Goal: Task Accomplishment & Management: Manage account settings

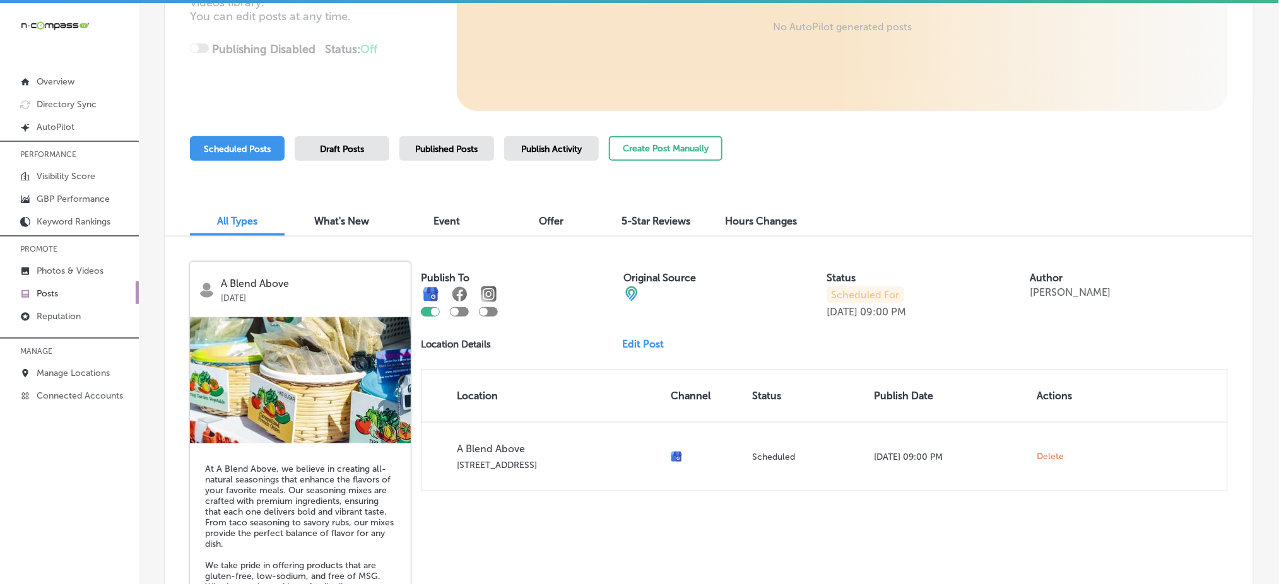
scroll to position [252, 0]
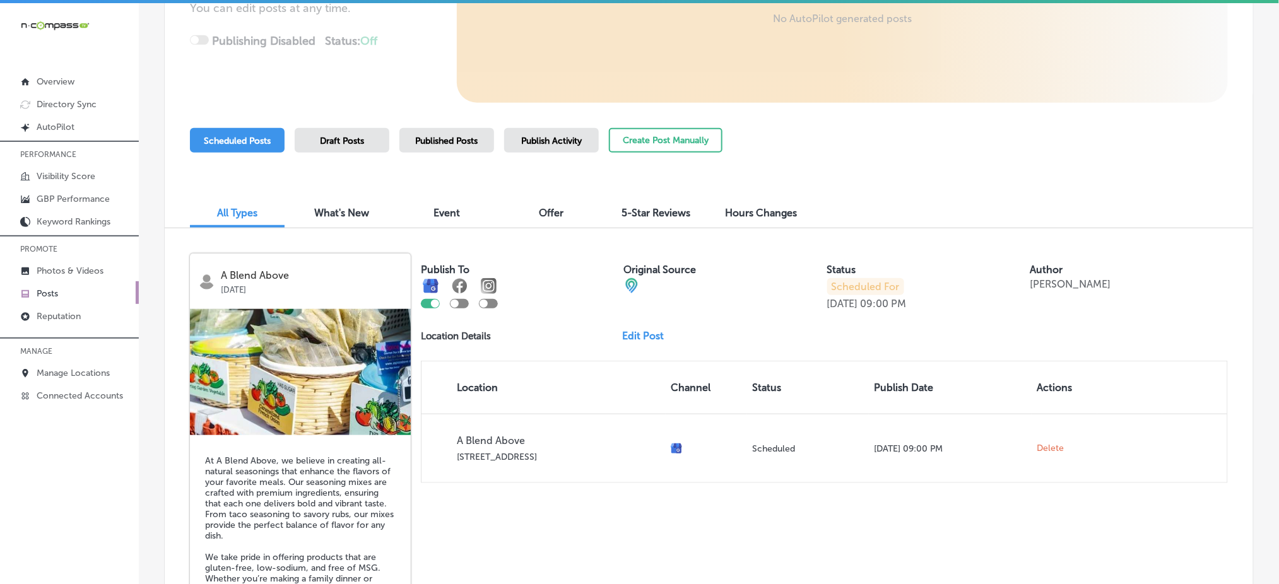
click at [578, 144] on span "Publish Activity" at bounding box center [551, 141] width 61 height 11
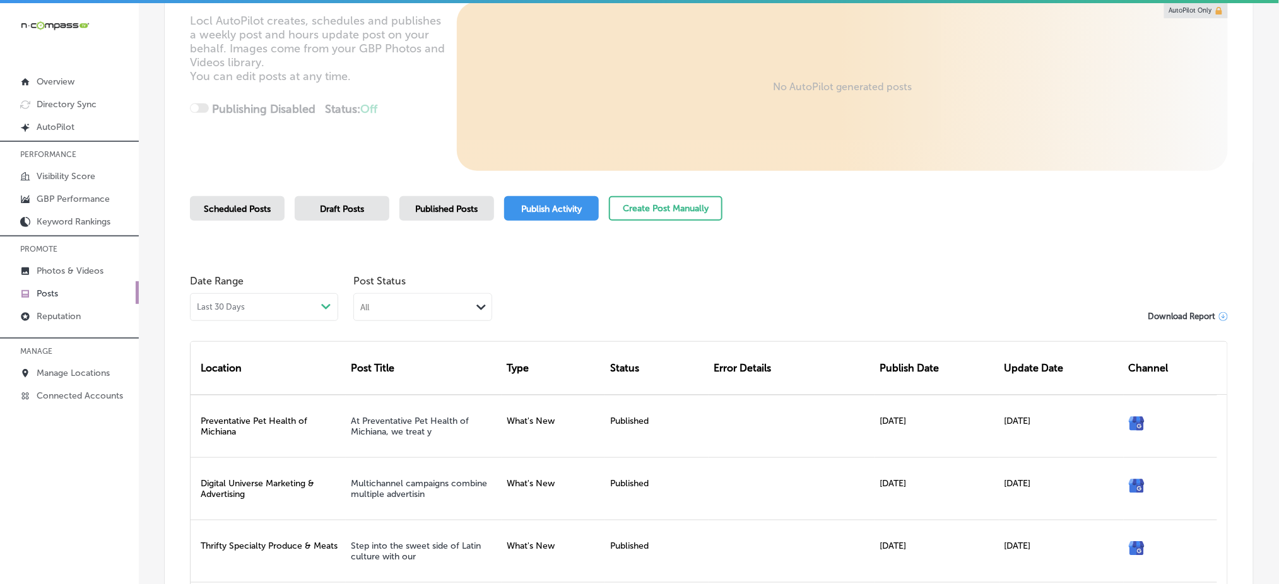
scroll to position [252, 0]
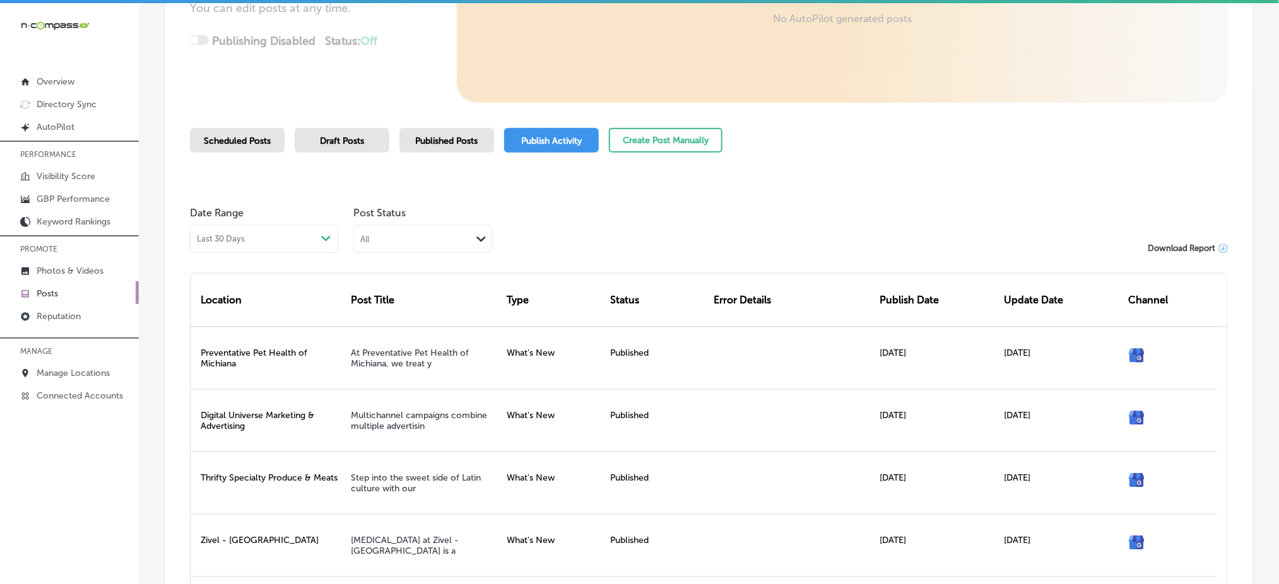
click at [399, 238] on div "All" at bounding box center [412, 239] width 117 height 12
click at [408, 317] on label "Rejected By Google" at bounding box center [404, 317] width 86 height 11
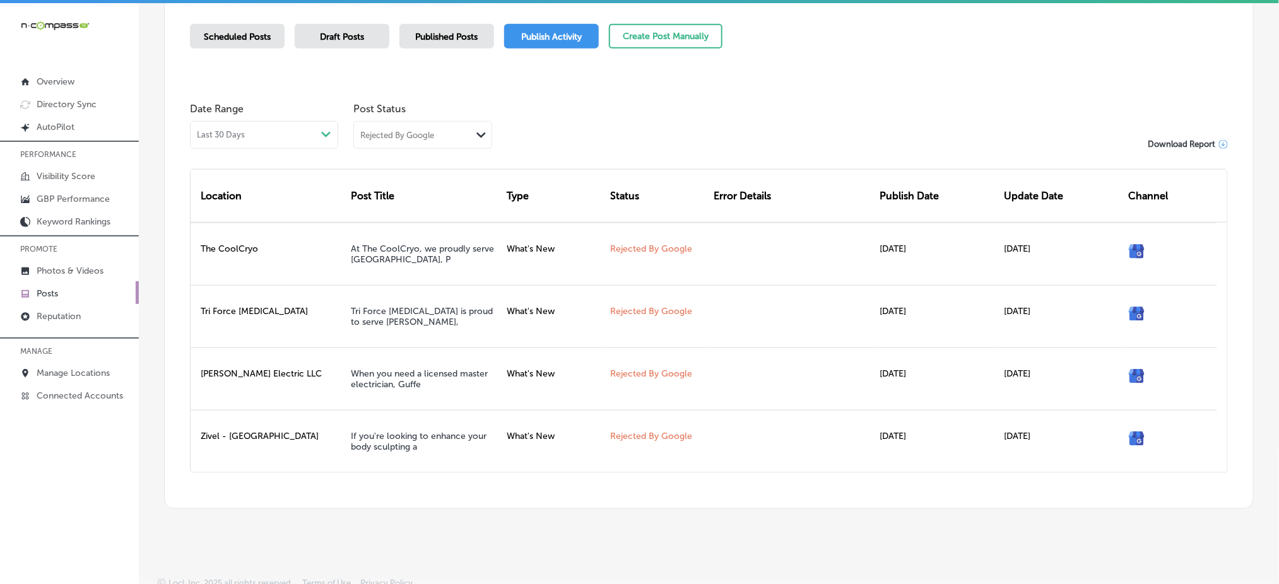
scroll to position [359, 0]
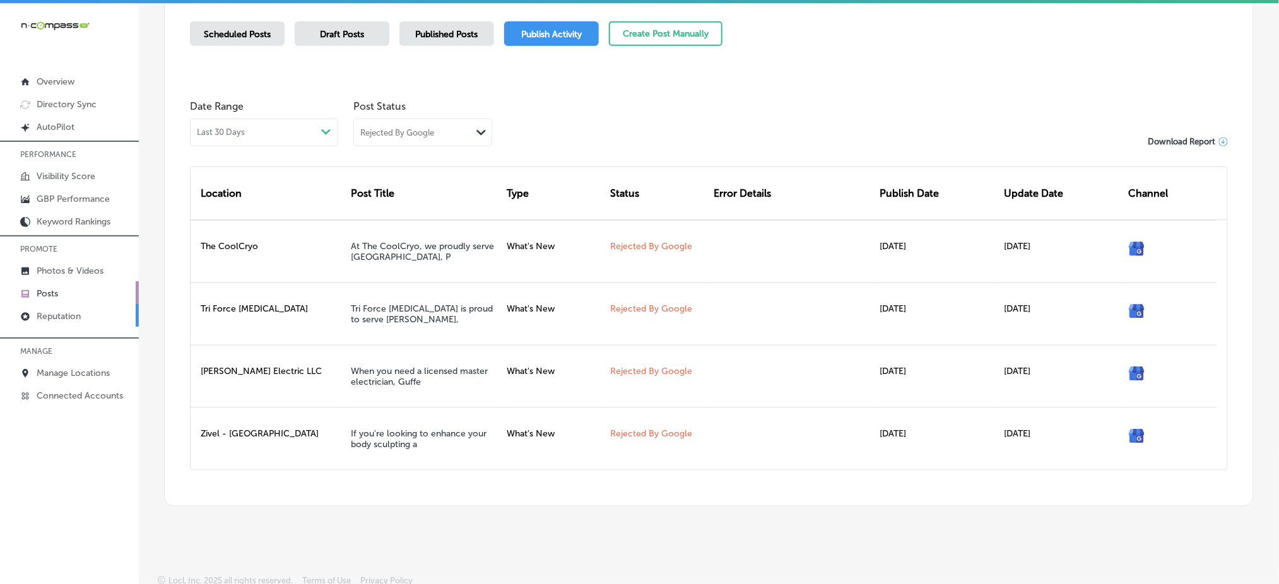
click at [65, 311] on p "Reputation" at bounding box center [59, 316] width 44 height 11
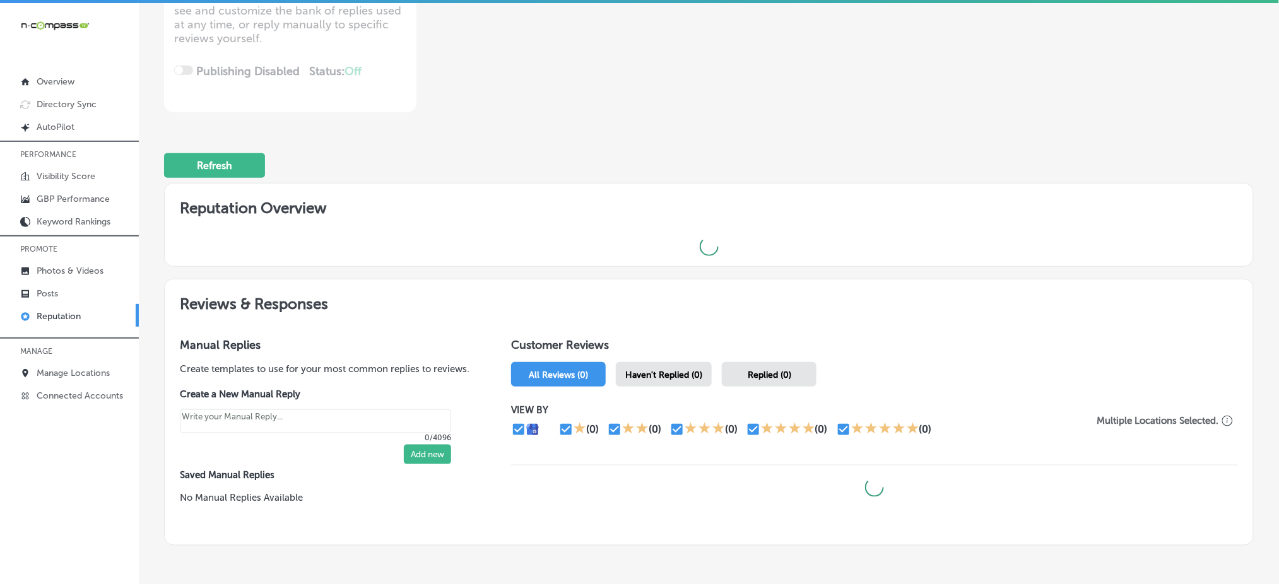
scroll to position [290, 0]
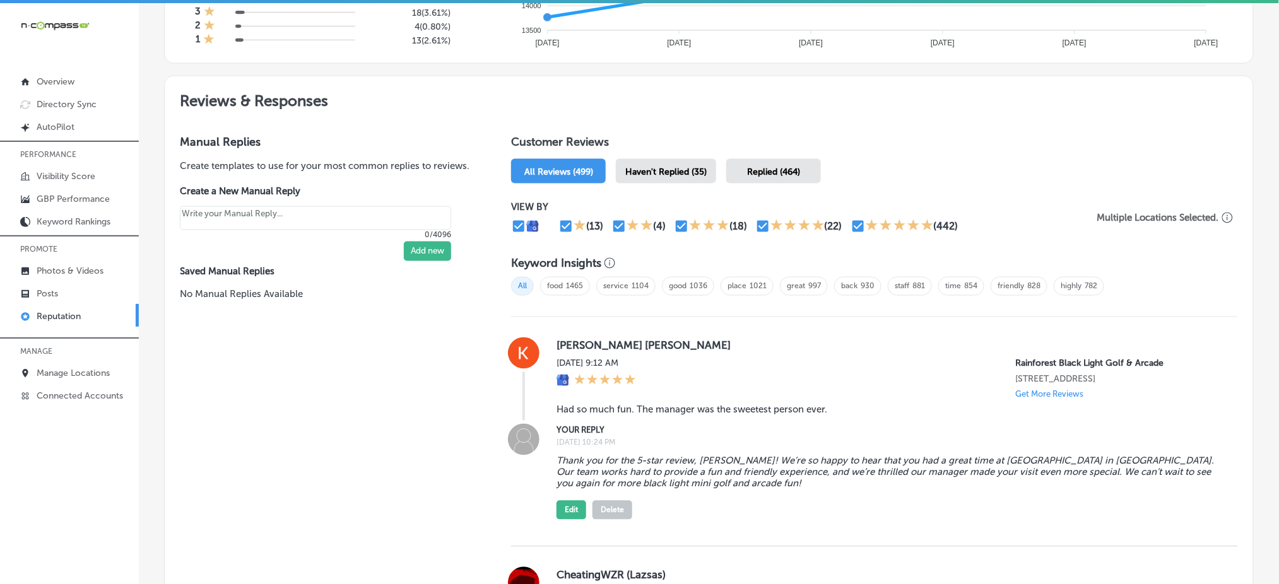
click at [675, 167] on span "Haven't Replied (35)" at bounding box center [665, 172] width 81 height 11
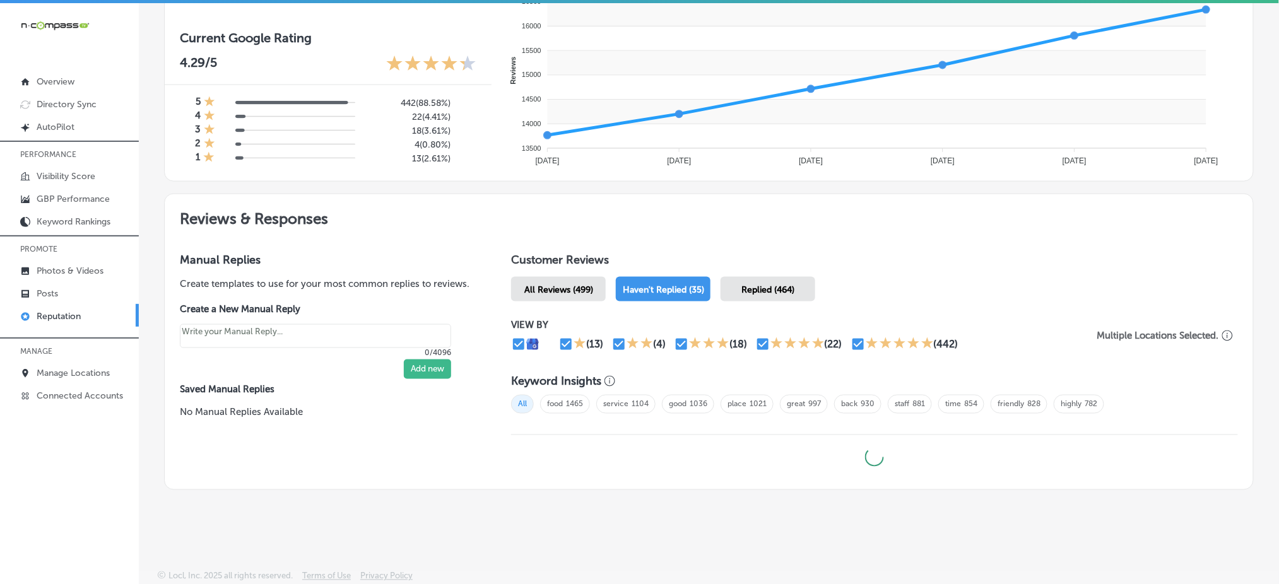
scroll to position [506, 0]
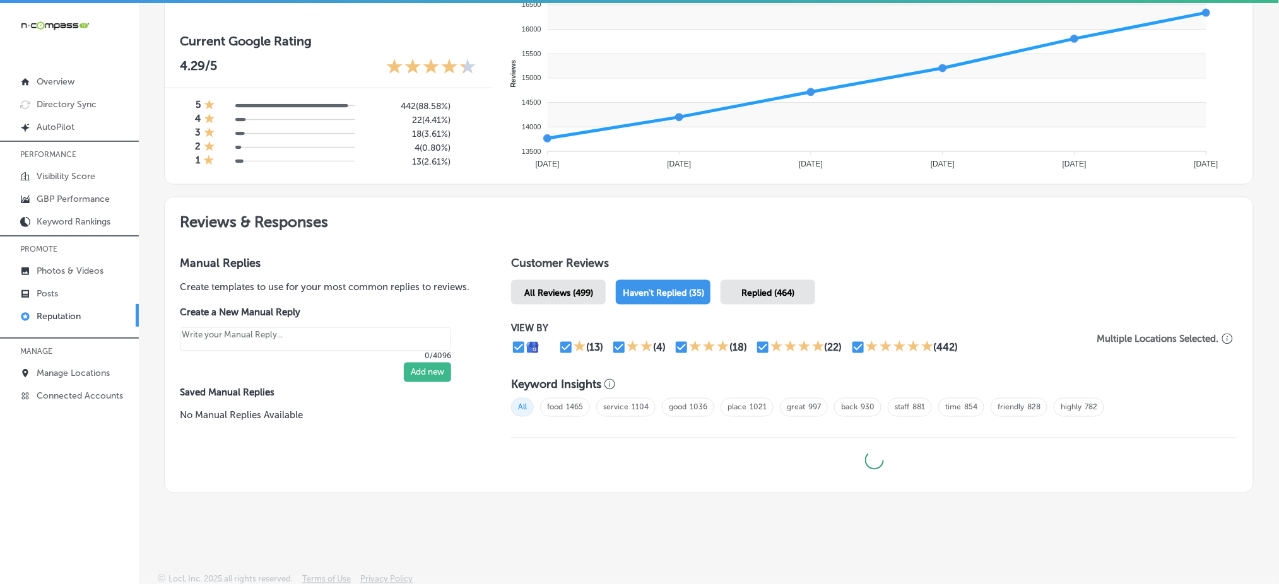
type textarea "x"
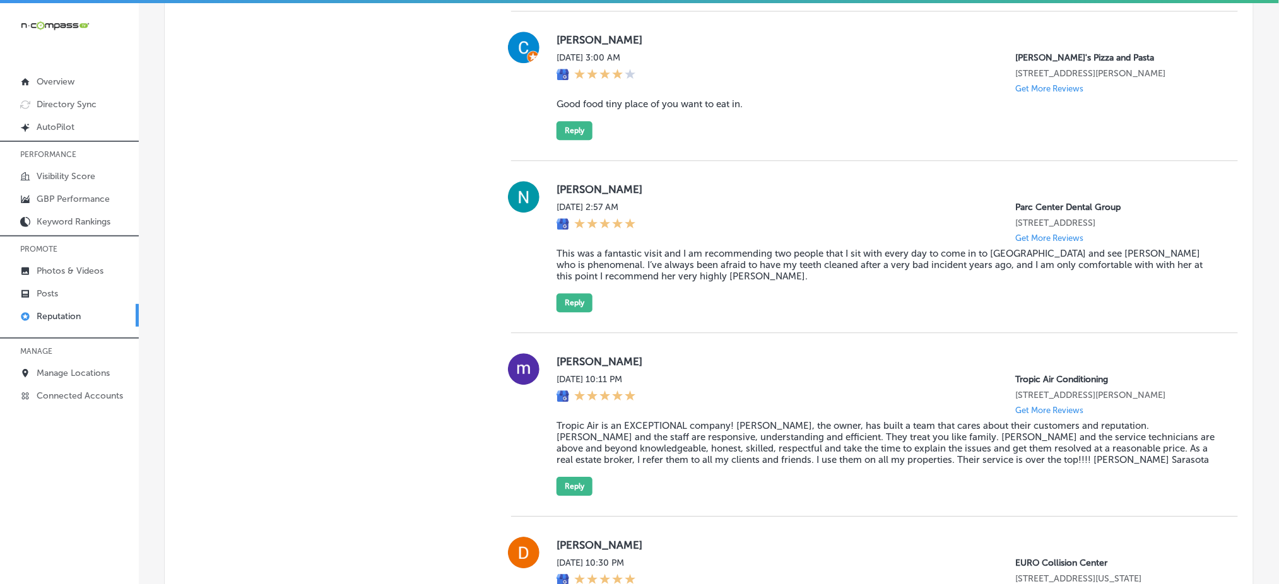
scroll to position [73, 0]
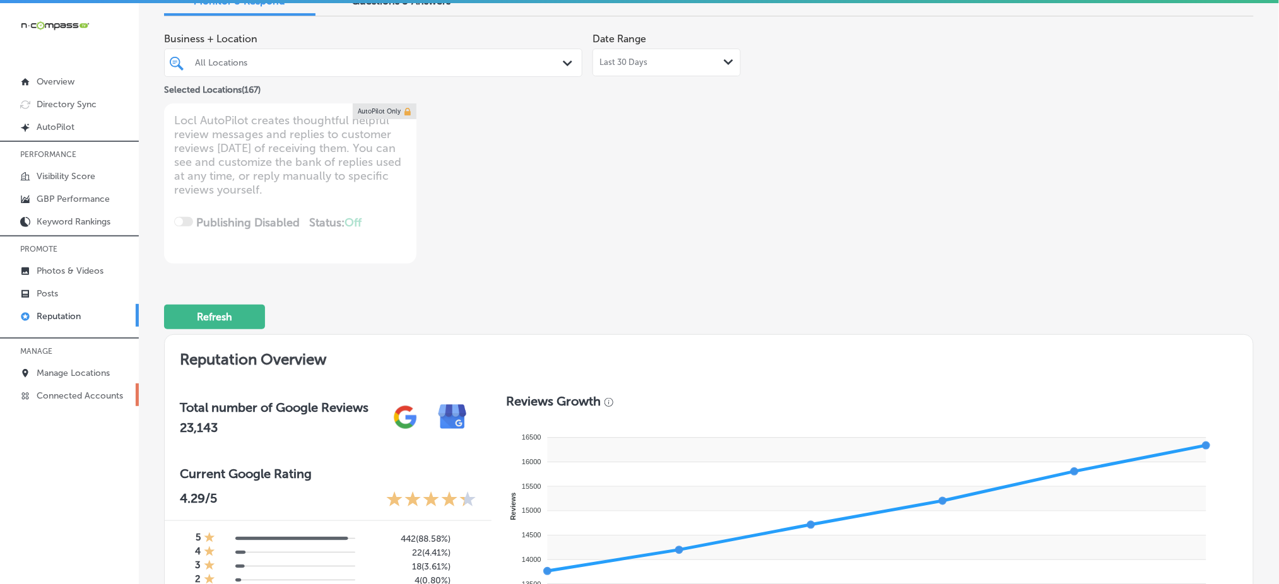
click at [93, 390] on p "Connected Accounts" at bounding box center [80, 395] width 86 height 11
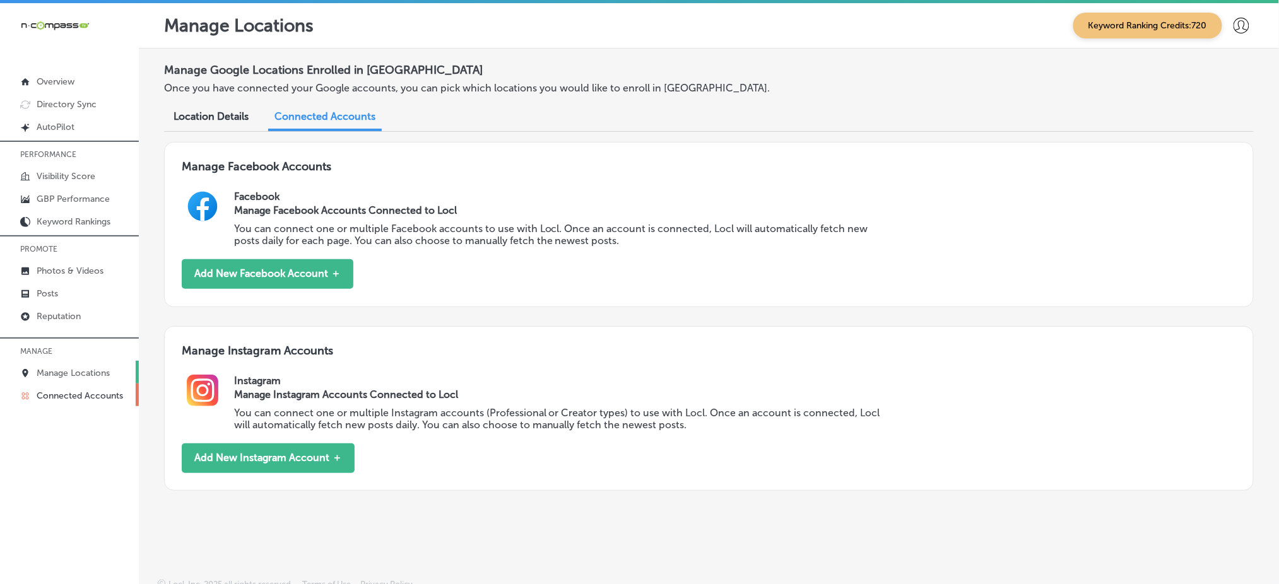
click at [103, 368] on p "Manage Locations" at bounding box center [73, 373] width 73 height 11
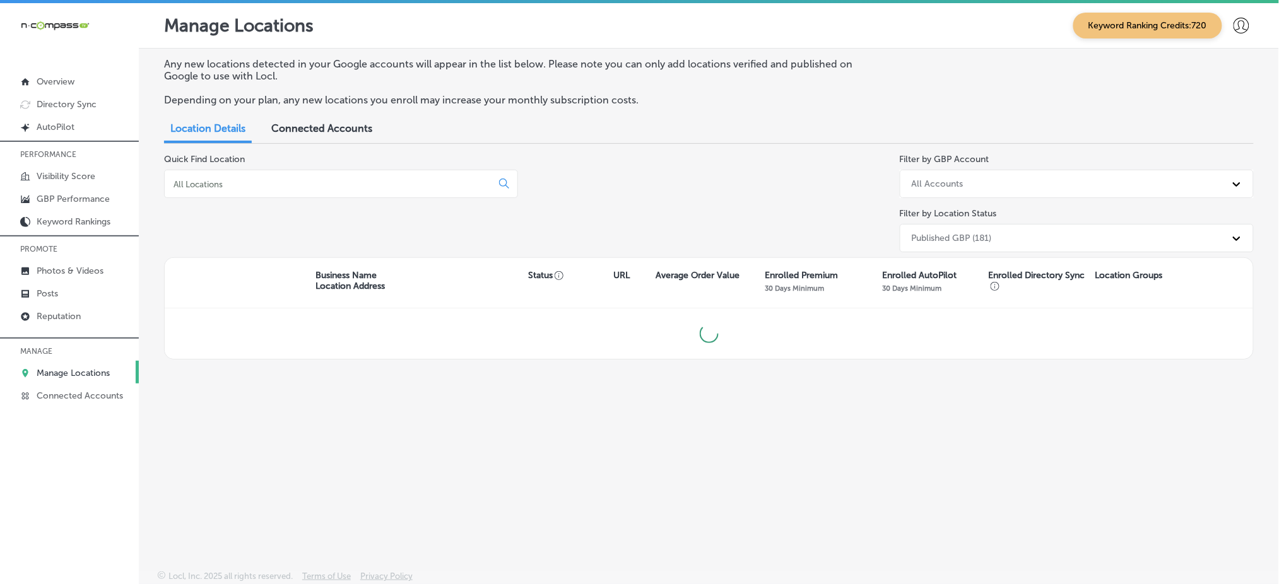
click at [293, 183] on input at bounding box center [330, 184] width 317 height 11
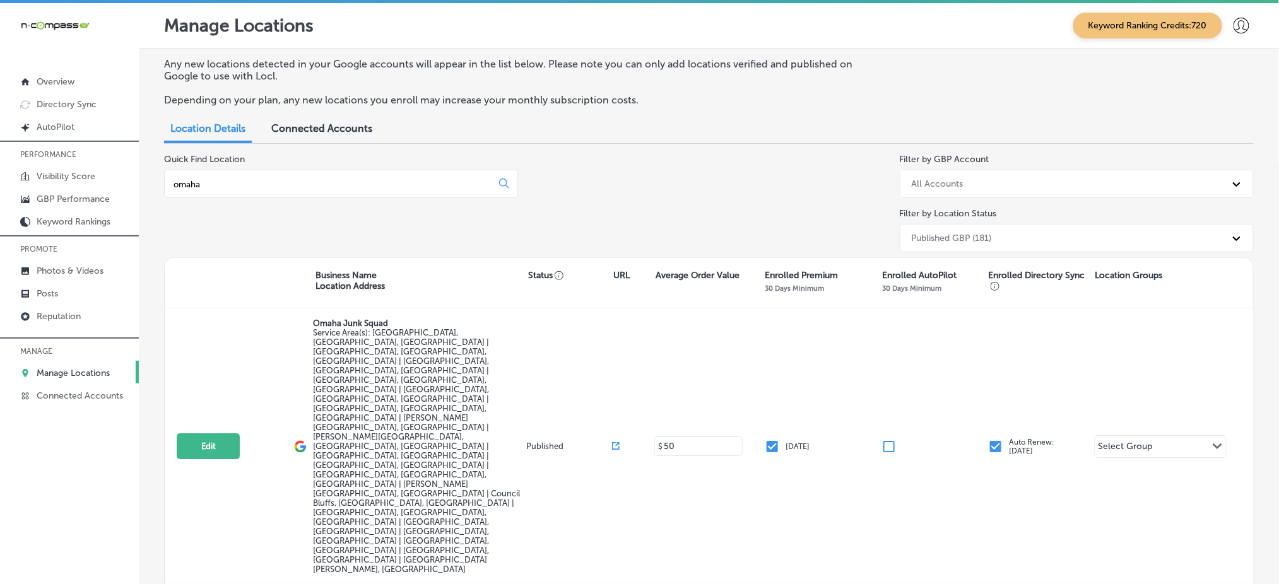
type input "omaha"
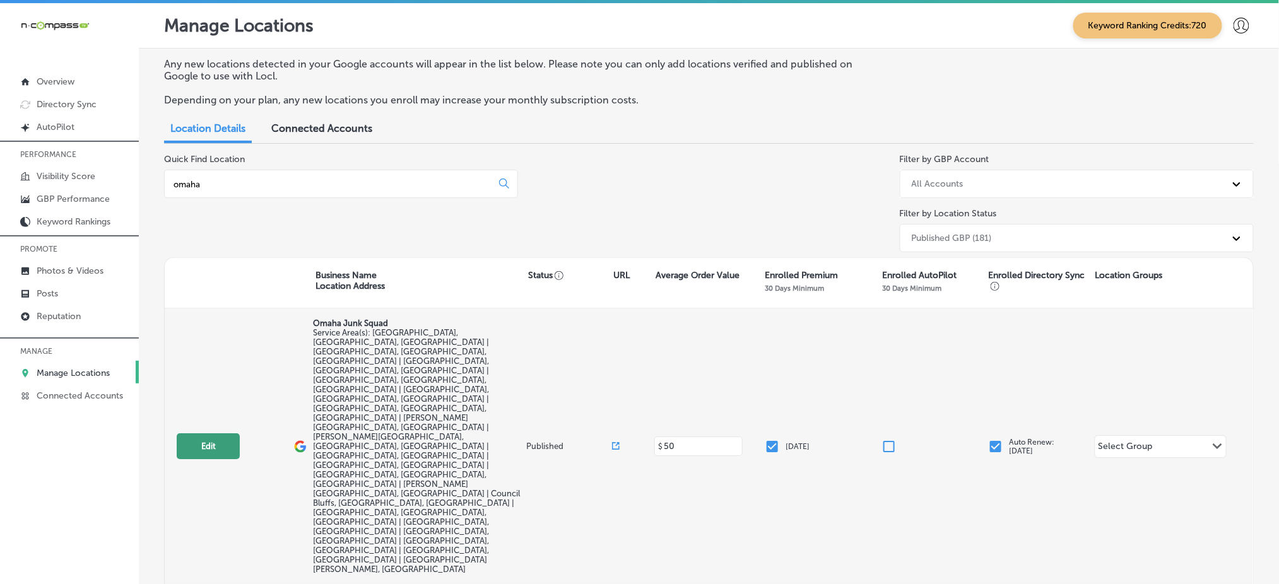
click at [190, 433] on button "Edit" at bounding box center [208, 446] width 63 height 26
select select "US"
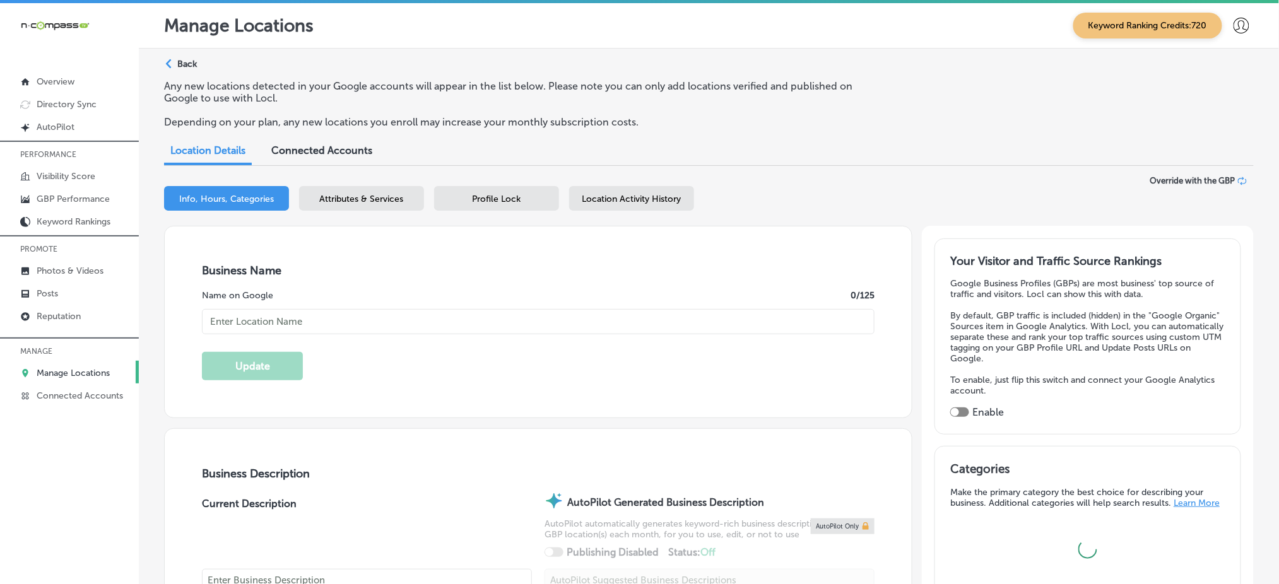
type textarea "Omaha Junk Squad is your go-to junk removal company serving the Greater Omaha a…"
type input "https://www.omahajunksquad.com/"
type input "+1 402 577 0136"
checkbox input "true"
type input "Omaha Junk Squad"
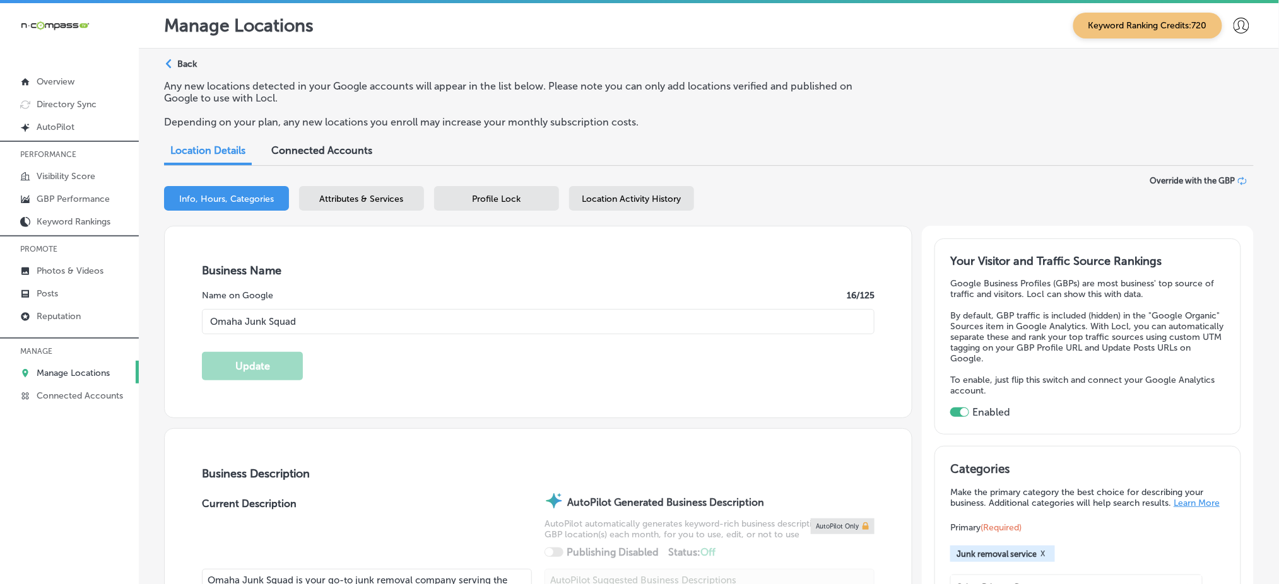
checkbox input "false"
type input "8405 Keystone Drive"
type input "Omaha"
type input "68134"
type input "US"
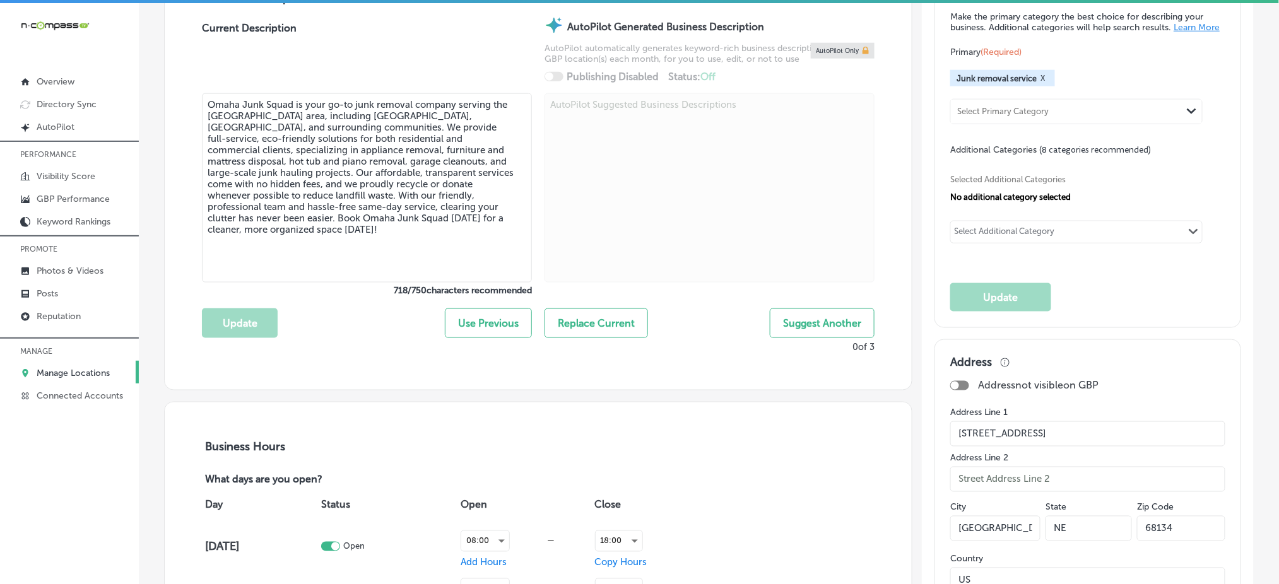
scroll to position [505, 0]
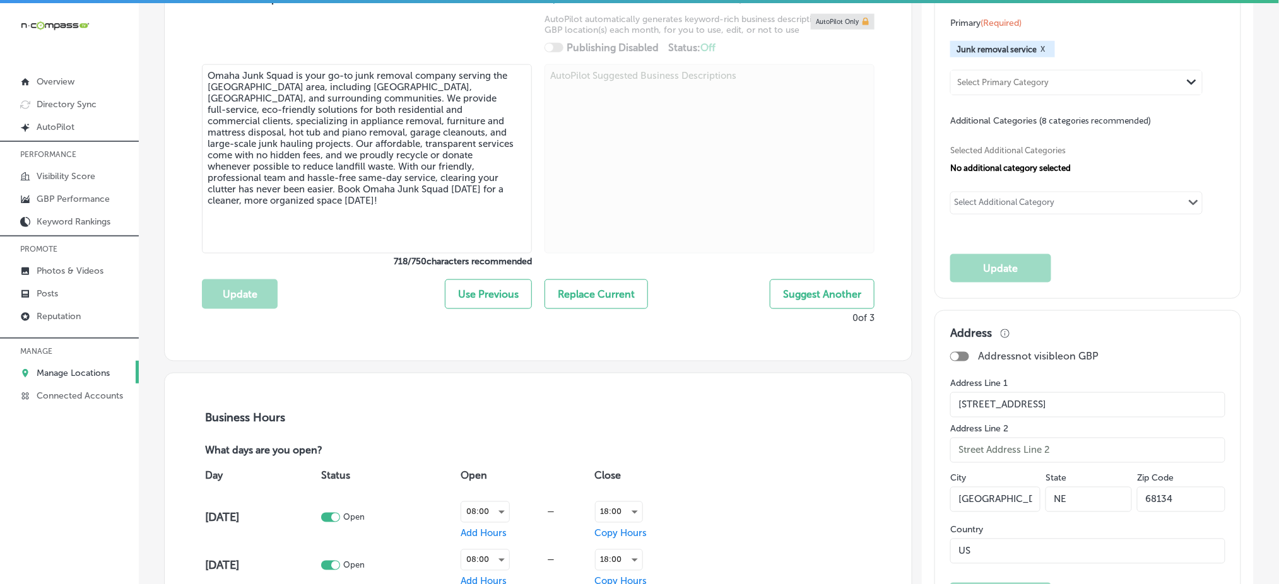
click at [986, 203] on div "Select Additional Category" at bounding box center [1004, 204] width 100 height 15
type input "j"
type input "appliance removal"
click at [1013, 209] on div "Select Additional Category" at bounding box center [1004, 204] width 100 height 15
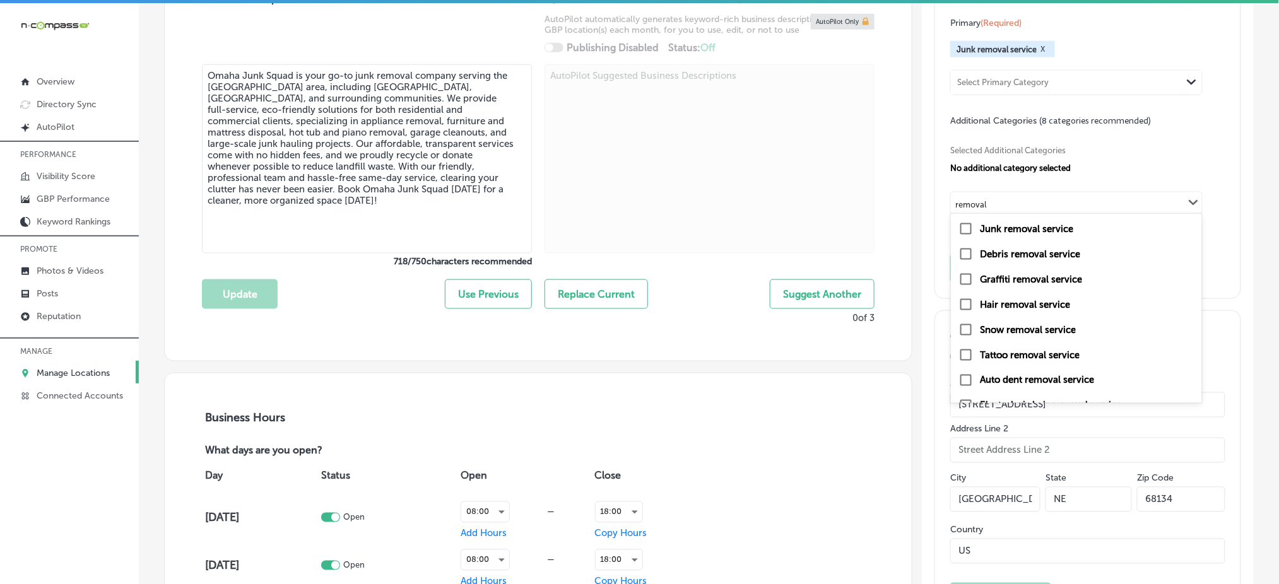
click at [958, 259] on input "checkbox" at bounding box center [965, 254] width 15 height 15
type input "removal"
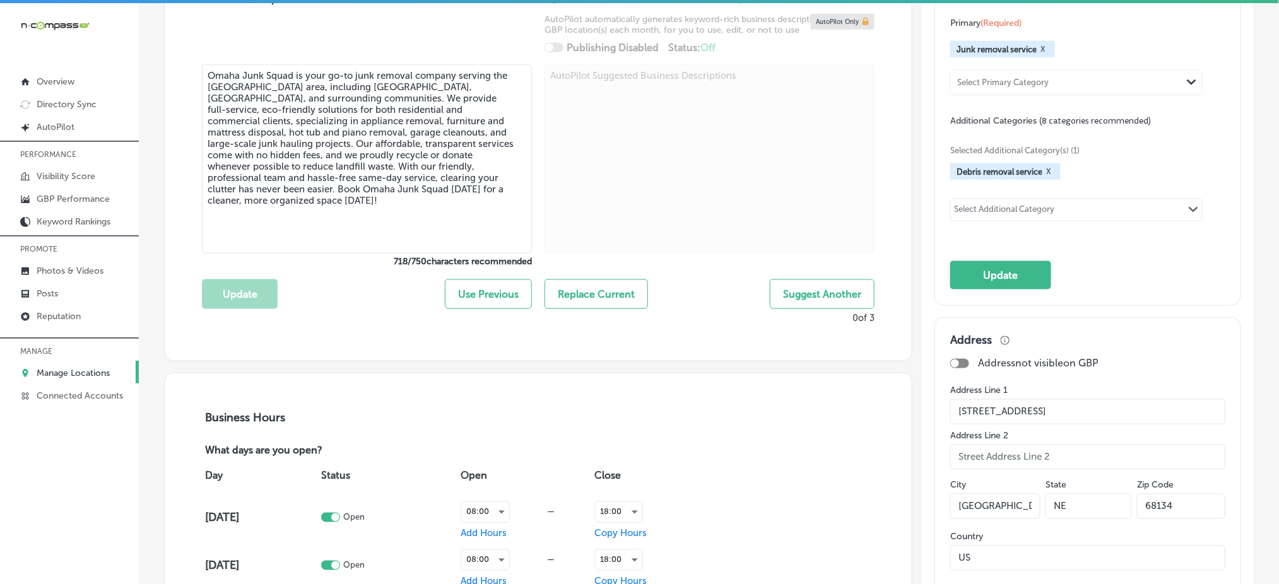
click at [1006, 215] on div "Select Additional Category" at bounding box center [1004, 211] width 100 height 15
type input "removal"
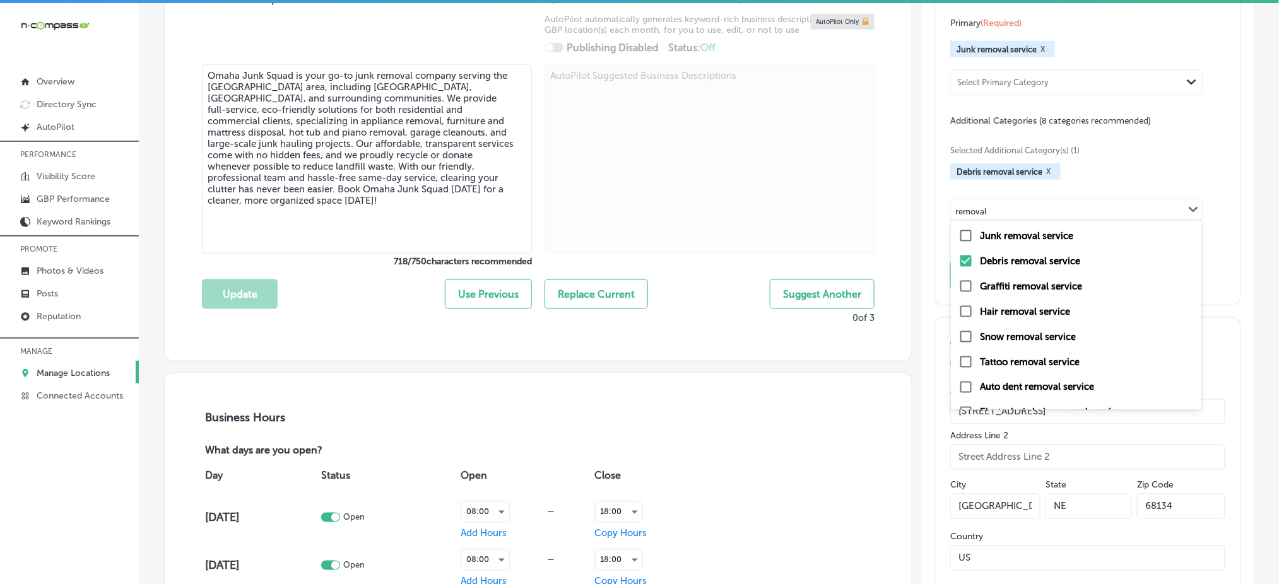
scroll to position [68, 0]
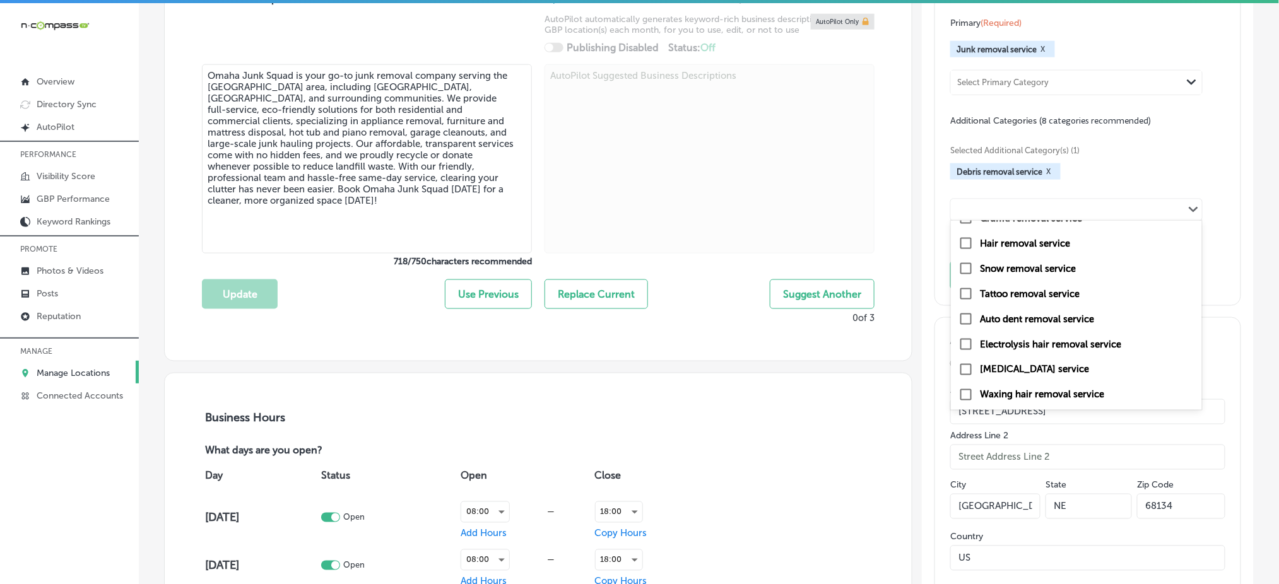
click at [986, 216] on div "removal Path Created with Sketch." at bounding box center [1076, 209] width 251 height 21
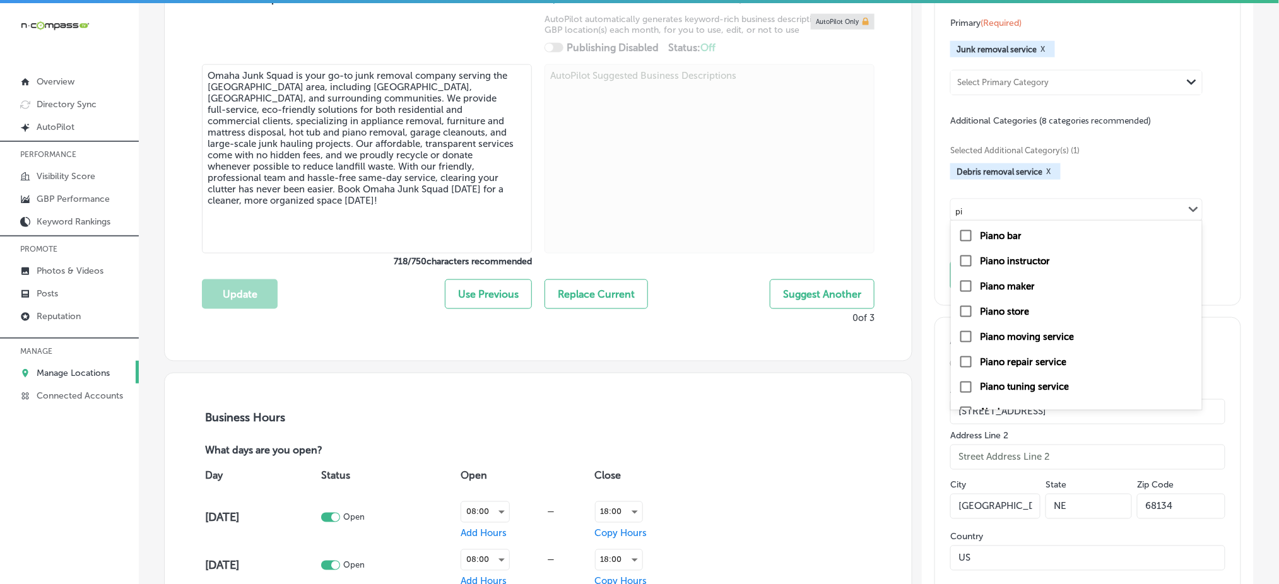
type input "p"
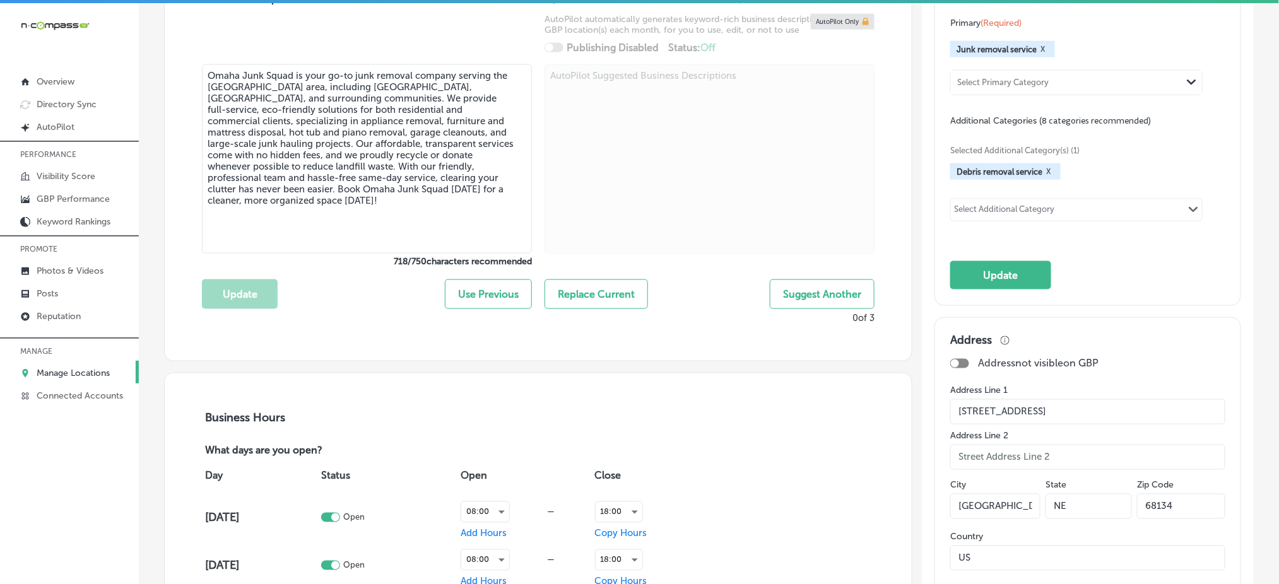
click at [977, 206] on div "Select Additional Category" at bounding box center [1004, 211] width 100 height 15
type input "eco friedly"
click at [994, 208] on div "Select Additional Category Path Created with Sketch." at bounding box center [1076, 209] width 251 height 21
click at [607, 192] on div at bounding box center [709, 160] width 330 height 192
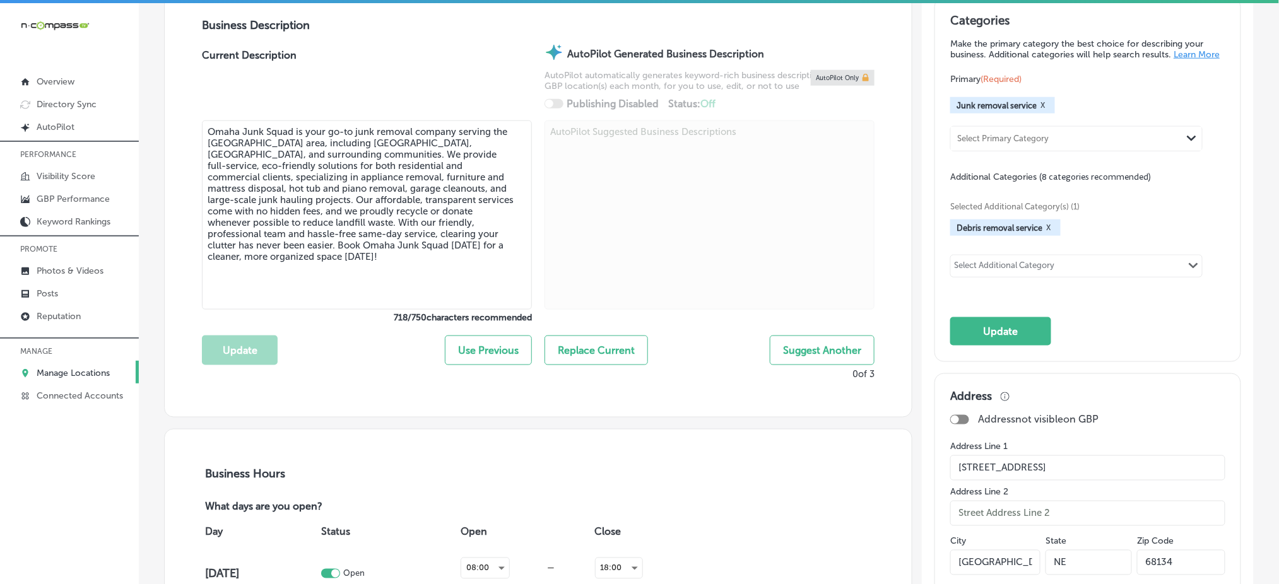
scroll to position [420, 0]
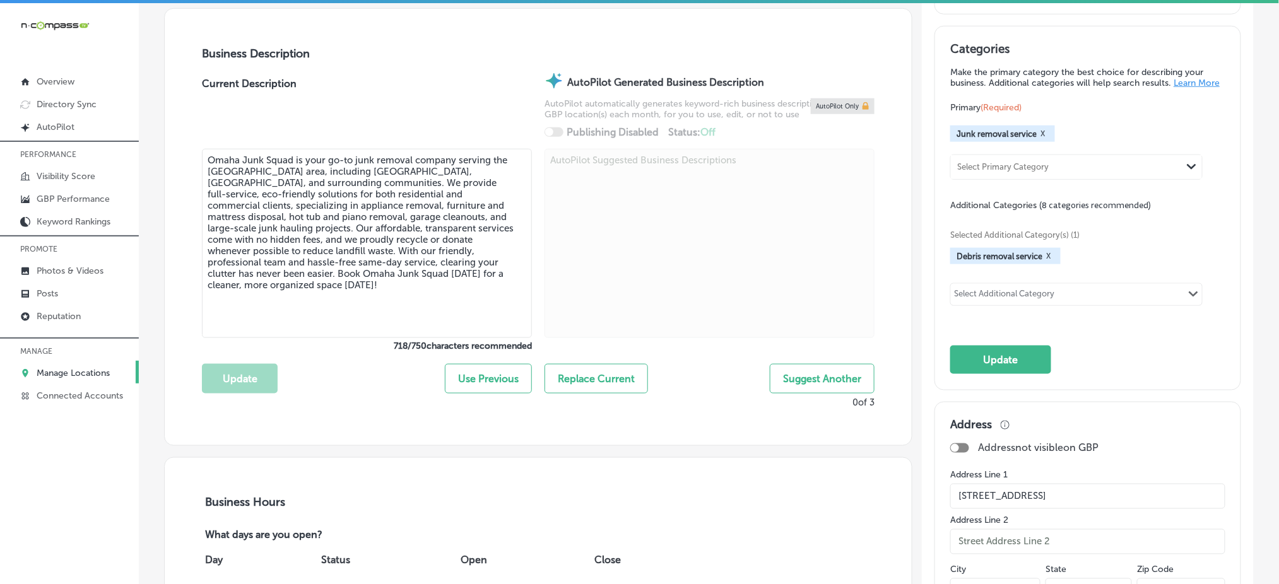
click at [981, 298] on div "Select Additional Category" at bounding box center [1004, 296] width 100 height 15
click at [966, 349] on div "Garbage collection service" at bounding box center [1076, 345] width 236 height 15
type input "garbage"
click at [1037, 294] on div "Select Additional Category" at bounding box center [1004, 296] width 100 height 15
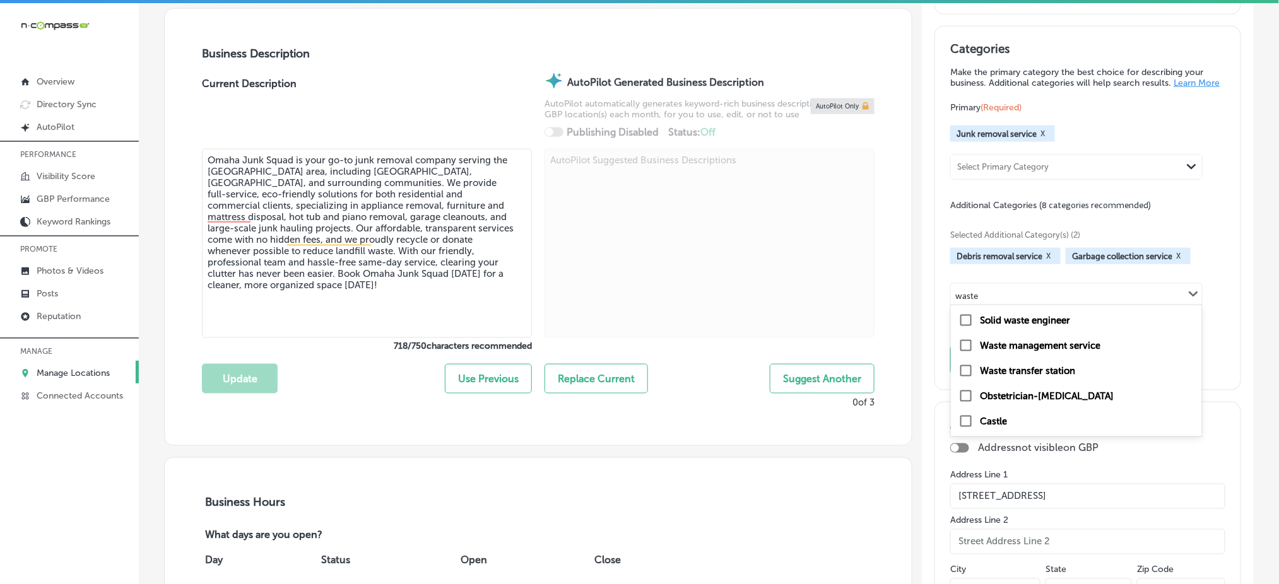
click at [1022, 347] on label "Waste management service" at bounding box center [1040, 345] width 120 height 11
type input "waste"
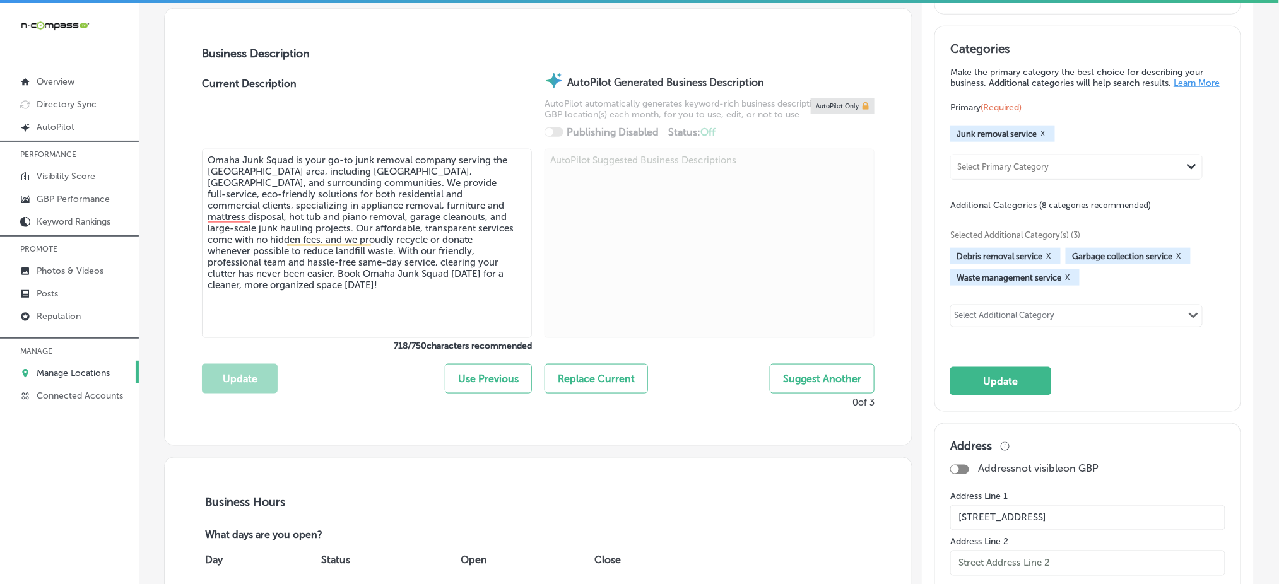
click at [975, 310] on div "Select Additional Category" at bounding box center [1004, 316] width 107 height 18
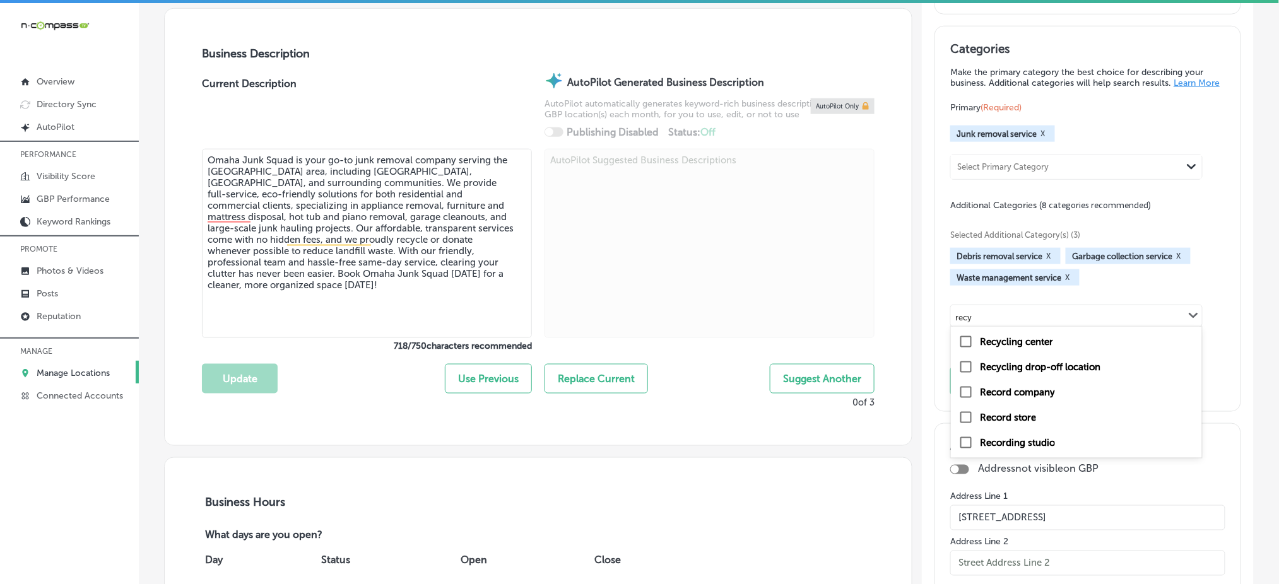
click at [993, 348] on label "Recycling center" at bounding box center [1016, 341] width 73 height 11
type input "recy"
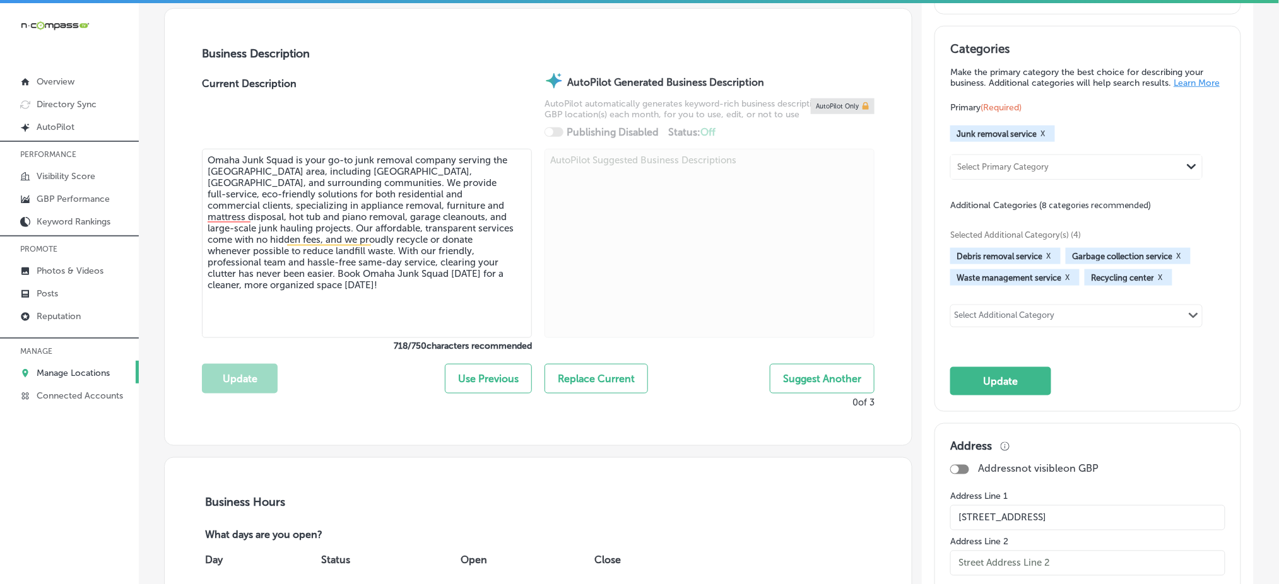
click at [993, 319] on div "Select Additional Category" at bounding box center [1004, 317] width 100 height 15
type input "disposal"
click at [1051, 322] on div "Select Additional Category" at bounding box center [1004, 316] width 107 height 18
click at [975, 317] on div "Select Additional Category" at bounding box center [1004, 317] width 100 height 15
click at [980, 344] on label "Garbage dump" at bounding box center [1013, 341] width 66 height 11
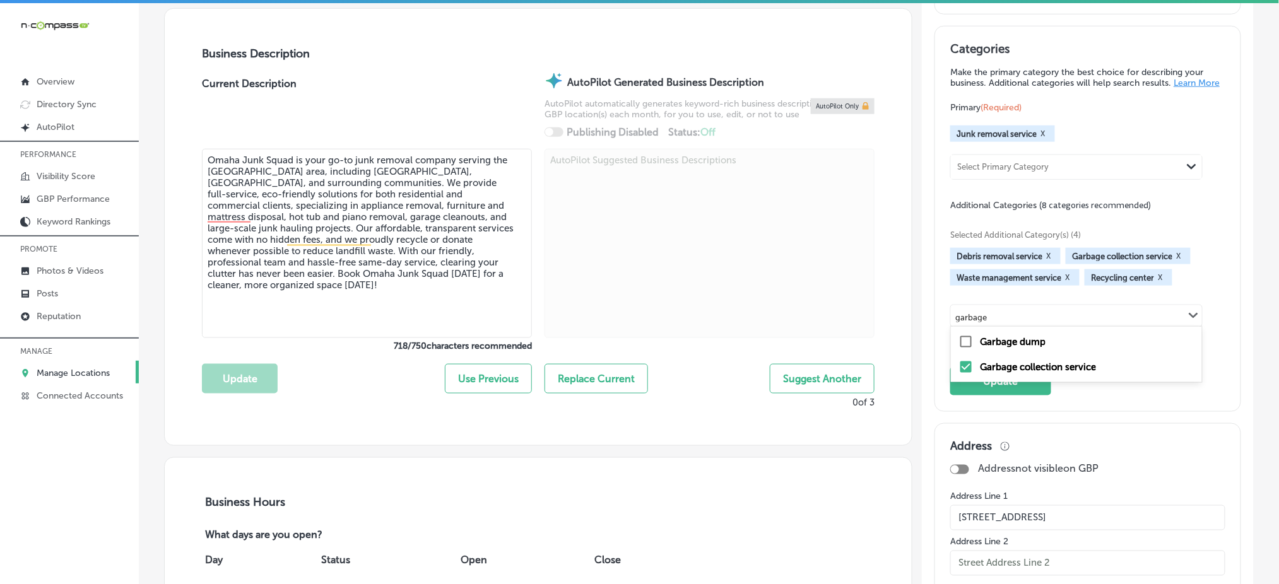
type input "garbage"
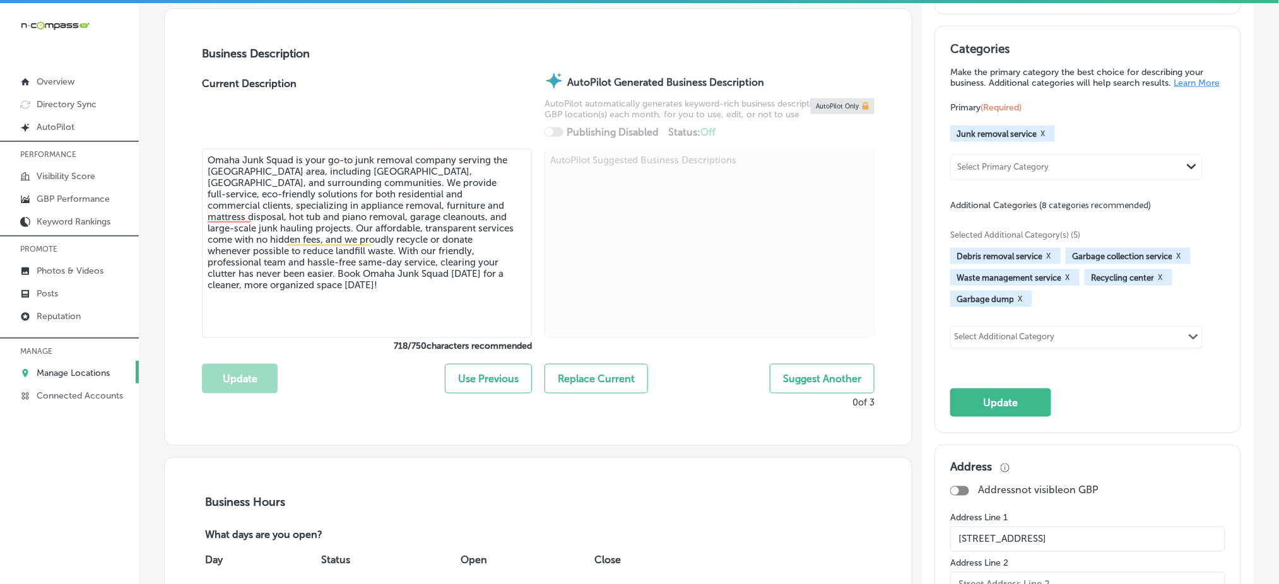
click at [1014, 304] on button "X" at bounding box center [1020, 299] width 12 height 10
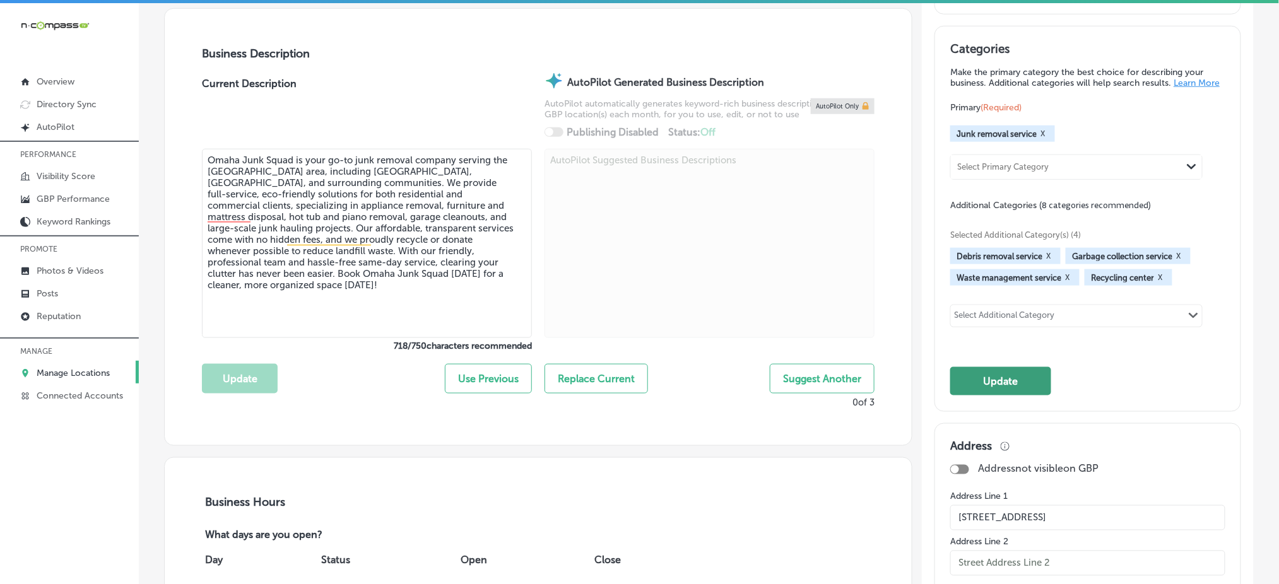
click at [997, 374] on button "Update" at bounding box center [1000, 381] width 101 height 28
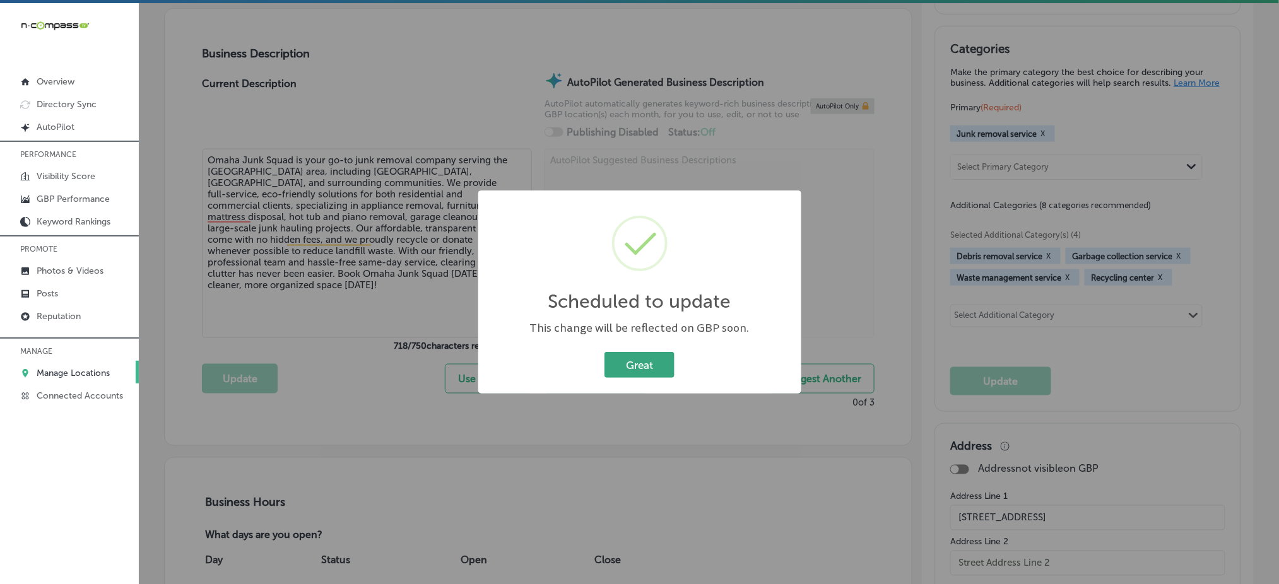
click at [632, 365] on button "Great" at bounding box center [639, 365] width 70 height 26
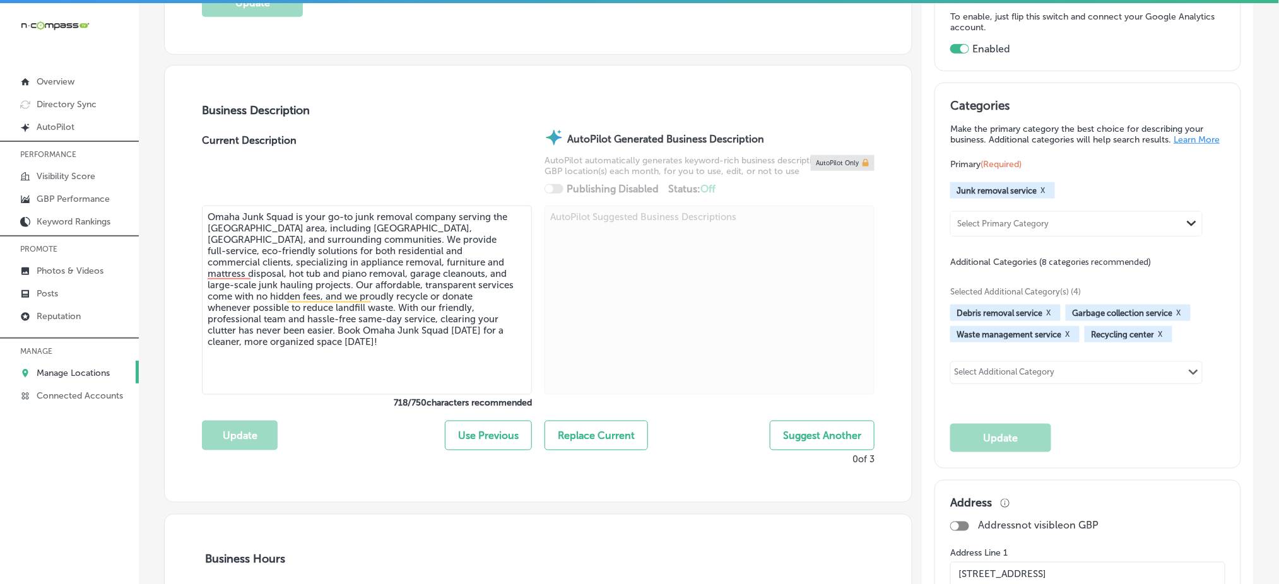
scroll to position [336, 0]
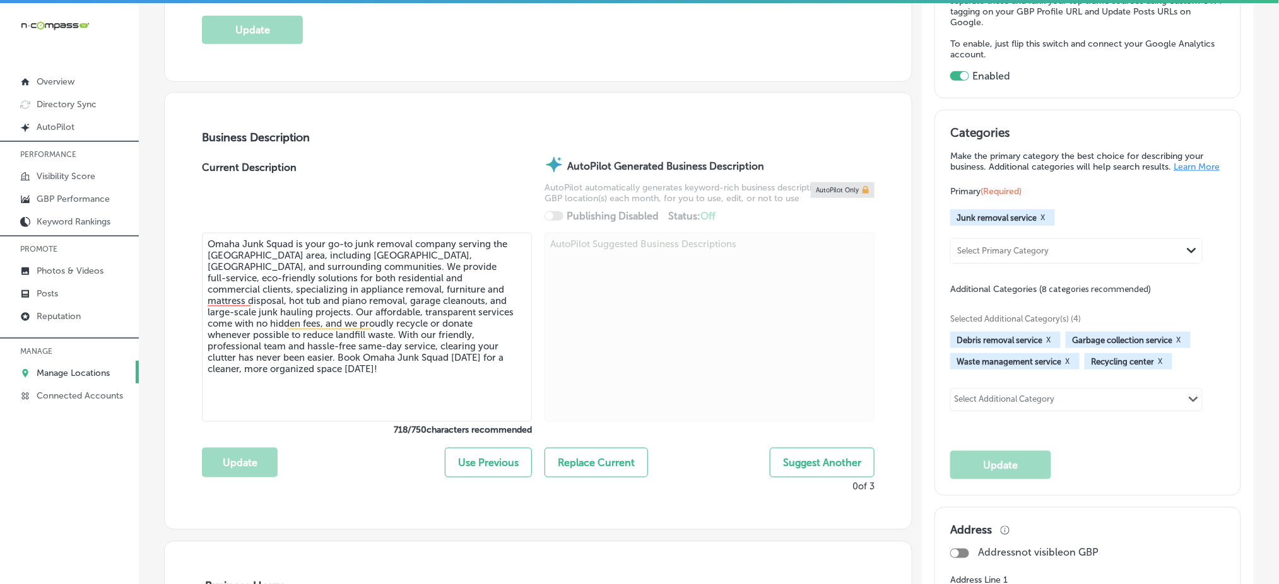
click at [79, 370] on p "Manage Locations" at bounding box center [73, 373] width 73 height 11
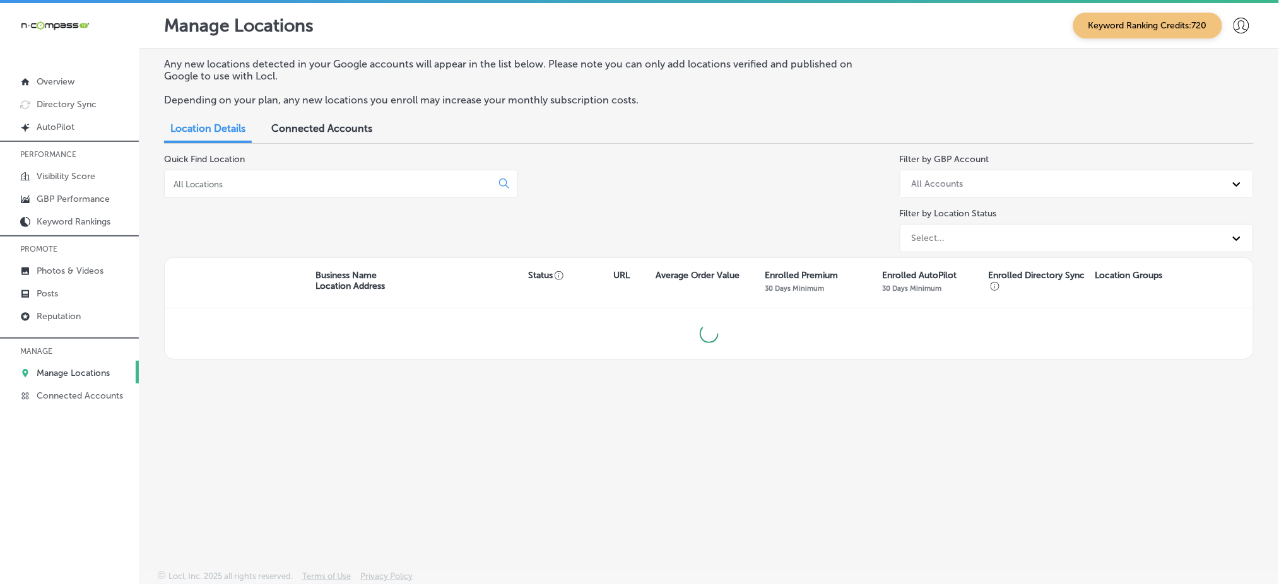
click at [274, 186] on input at bounding box center [330, 184] width 317 height 11
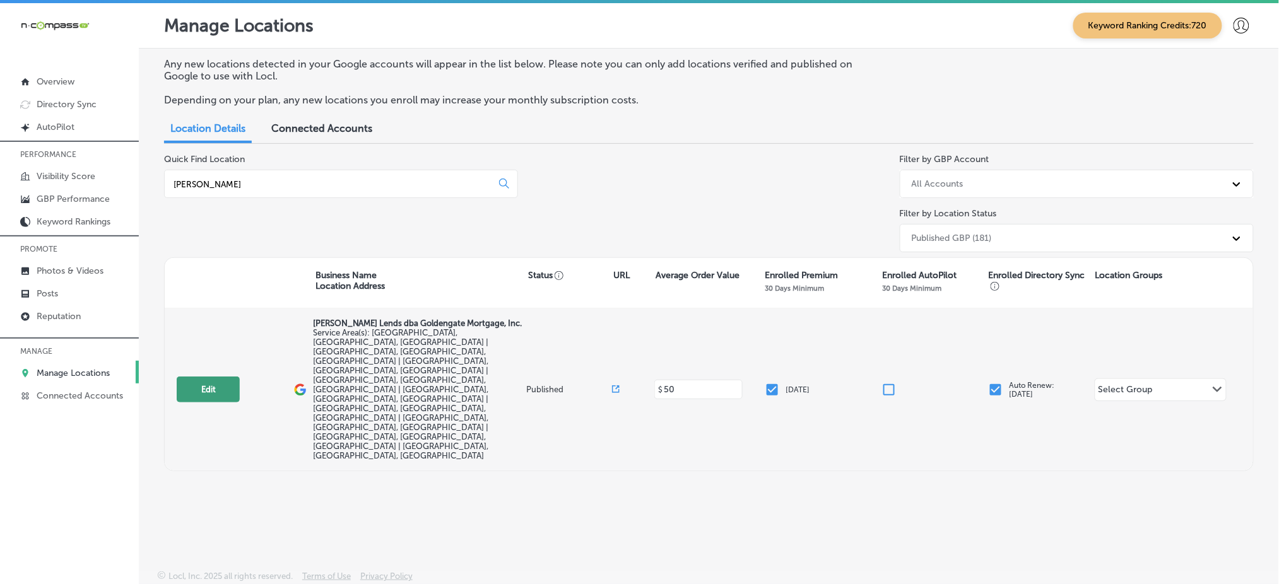
type input "chris marr"
click at [218, 377] on button "Edit" at bounding box center [208, 390] width 63 height 26
select select "US"
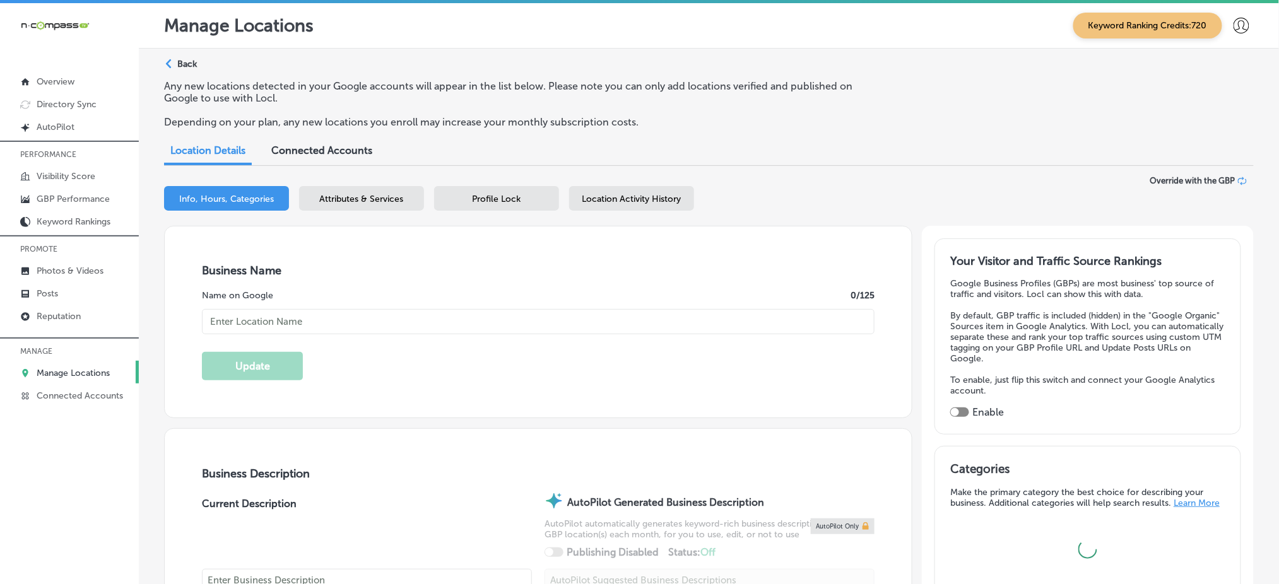
checkbox input "true"
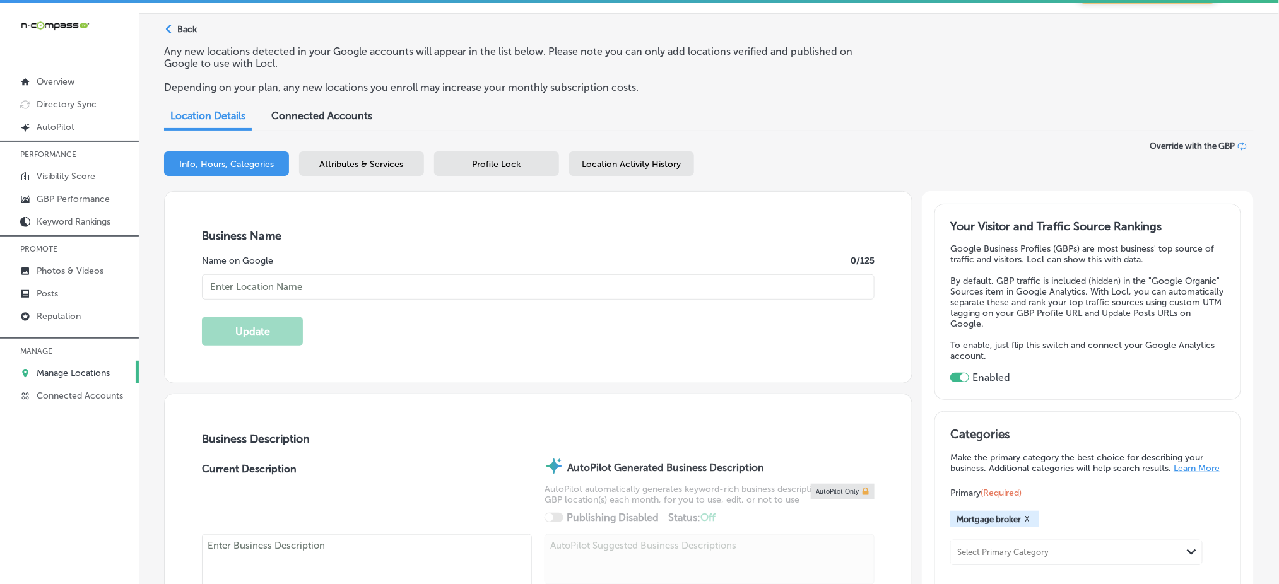
checkbox input "false"
type input "3102 Millwood Ave"
type input "Columbia"
type input "29205"
type input "US"
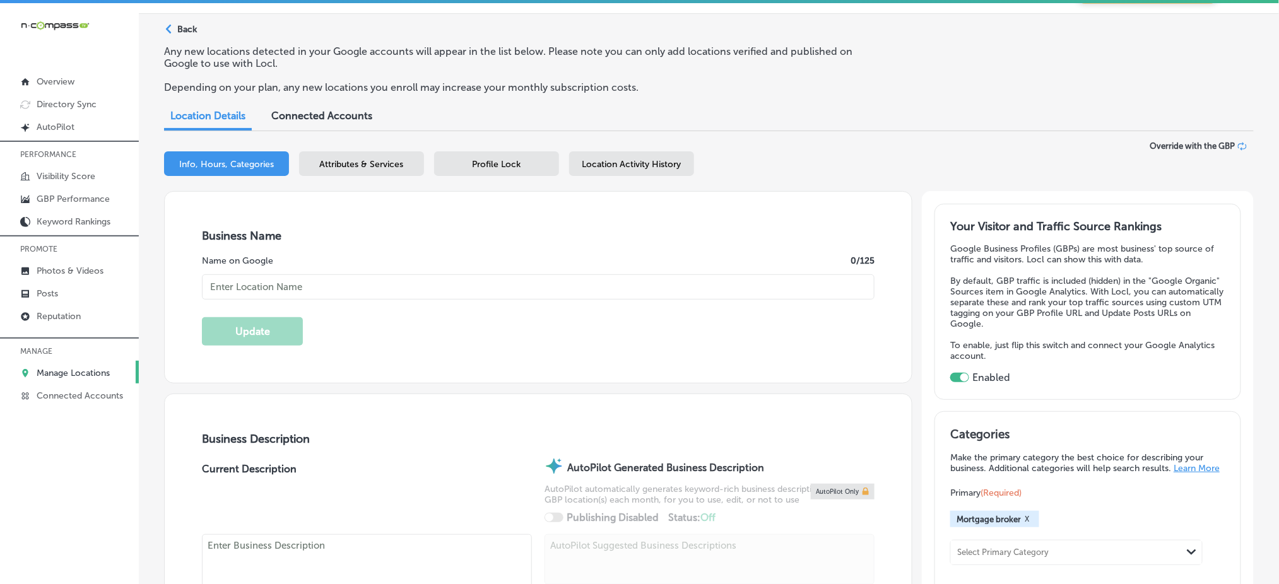
type input "Chris Marr Lends dba Goldengate Mortgage, Inc."
type input "https://ggmortgage.com/loan-officers/"
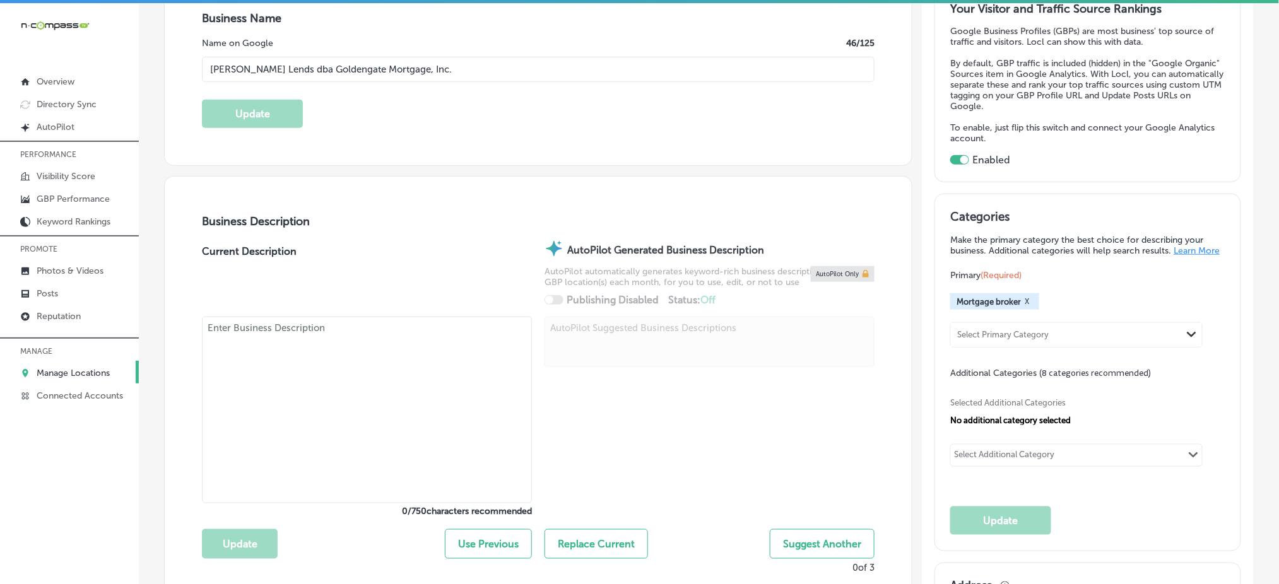
type input "+1 803 543 8762"
type textarea "Chris Marr Lends dba Goldengate Mortgage, Inc. is a locally owned mortgage brok…"
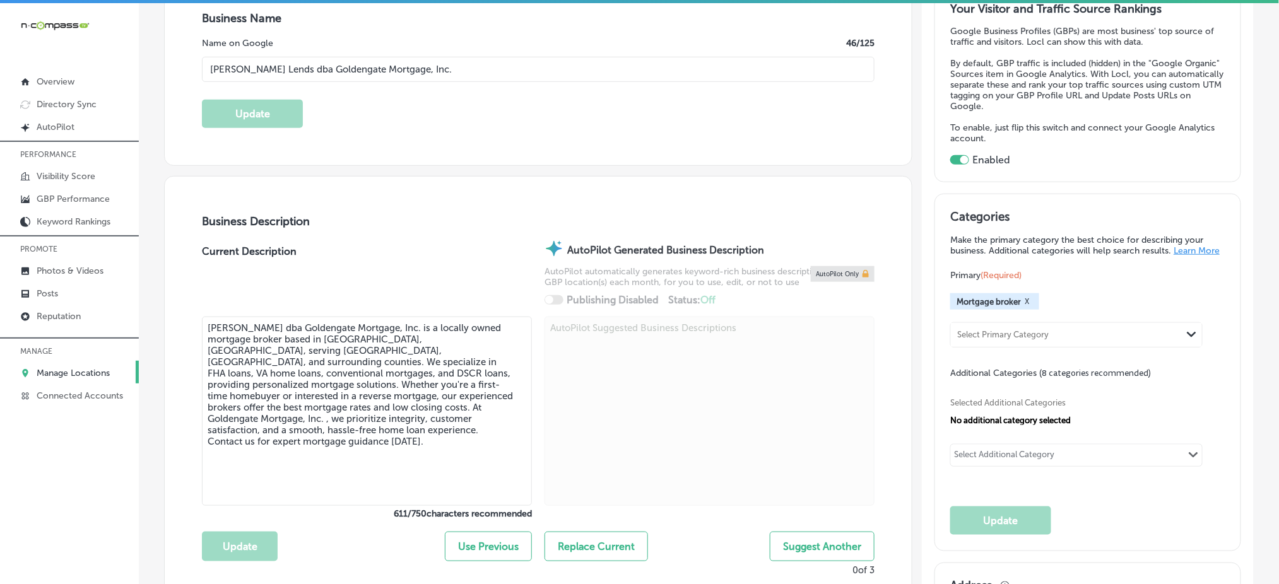
scroll to position [336, 0]
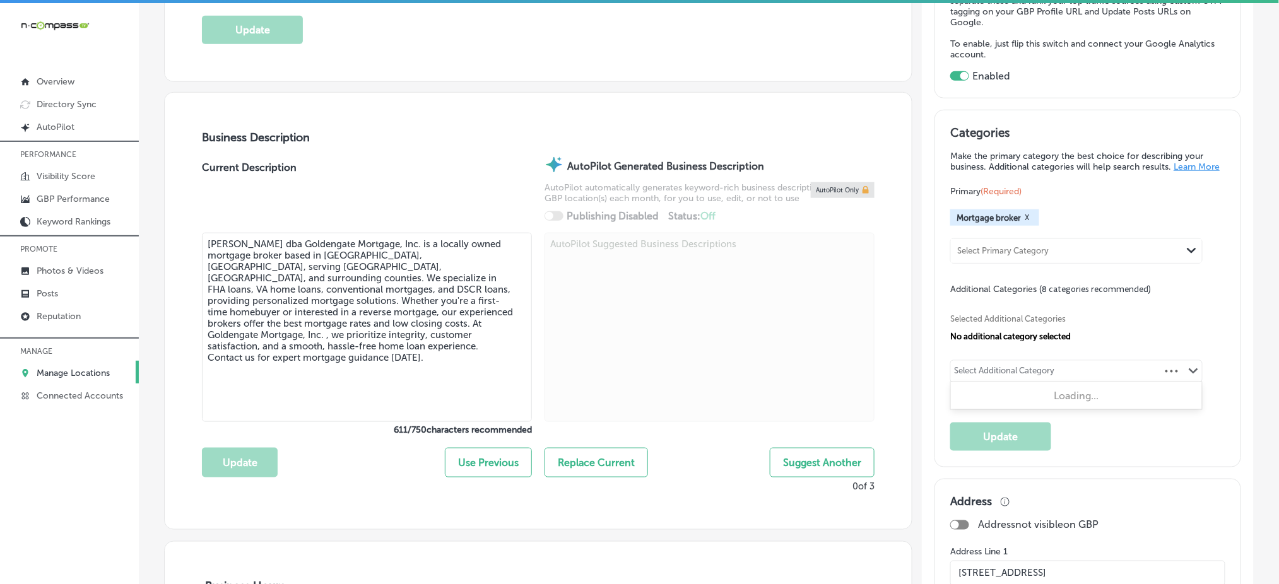
click at [1070, 377] on div "Select Additional Category Path Created with Sketch." at bounding box center [1076, 371] width 251 height 21
type input ","
click at [1005, 428] on label "Mortgage lender" at bounding box center [1016, 422] width 73 height 11
type input "mortgage"
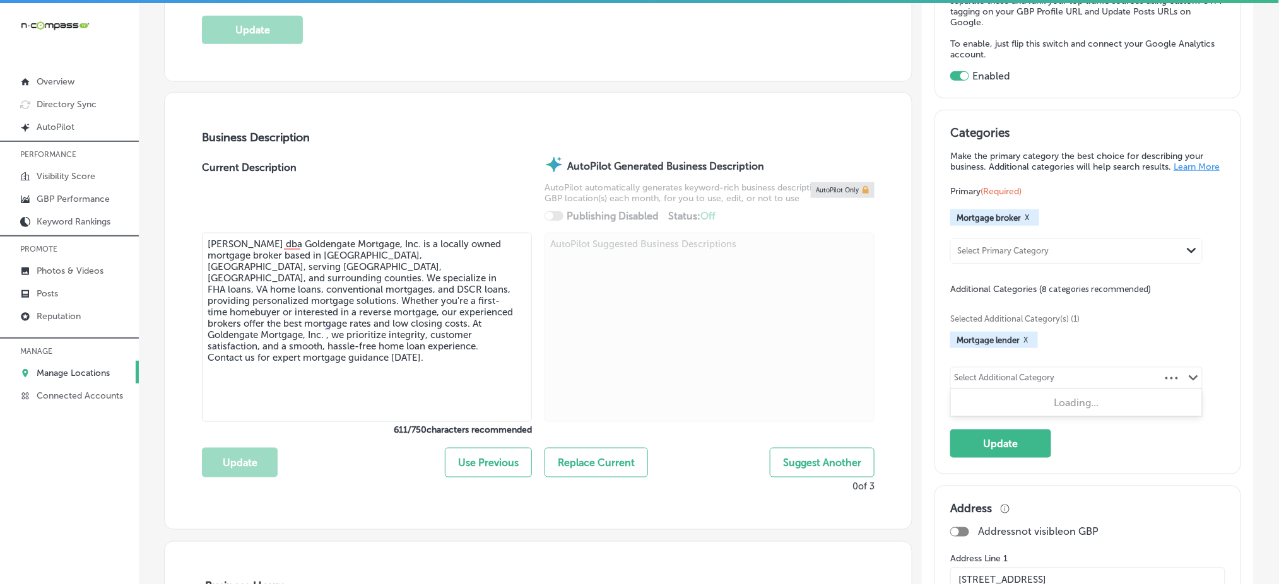
click at [1013, 381] on div "Select Additional Category" at bounding box center [1004, 380] width 100 height 15
click at [1011, 407] on label "Loan agency" at bounding box center [1008, 404] width 56 height 11
type input "loan"
click at [1067, 389] on div "Select Additional Category Path Created with Sketch." at bounding box center [1076, 378] width 251 height 21
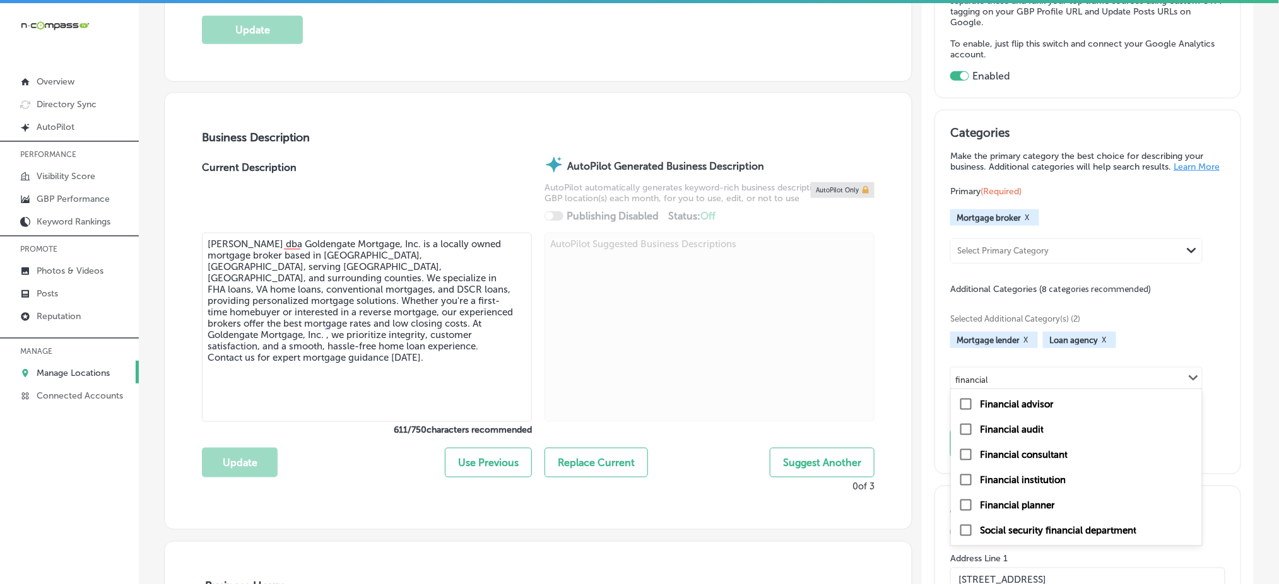
click at [1034, 455] on label "Financial consultant" at bounding box center [1024, 454] width 88 height 11
type input "financial"
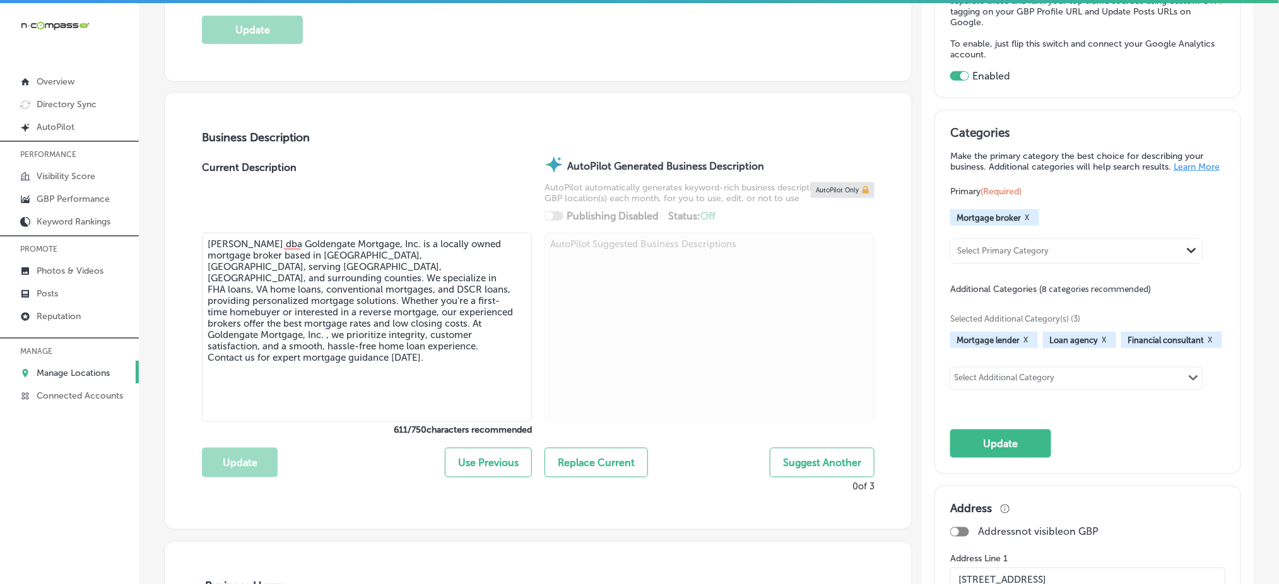
click at [1031, 387] on div "Select Additional Category" at bounding box center [1004, 380] width 100 height 15
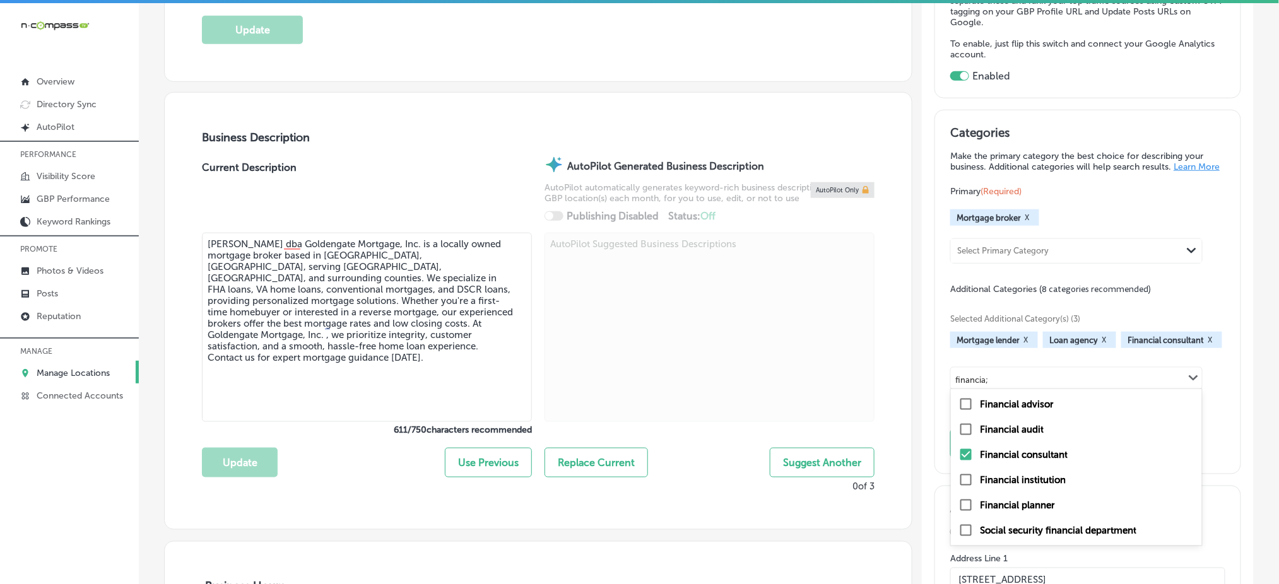
type input "financia;"
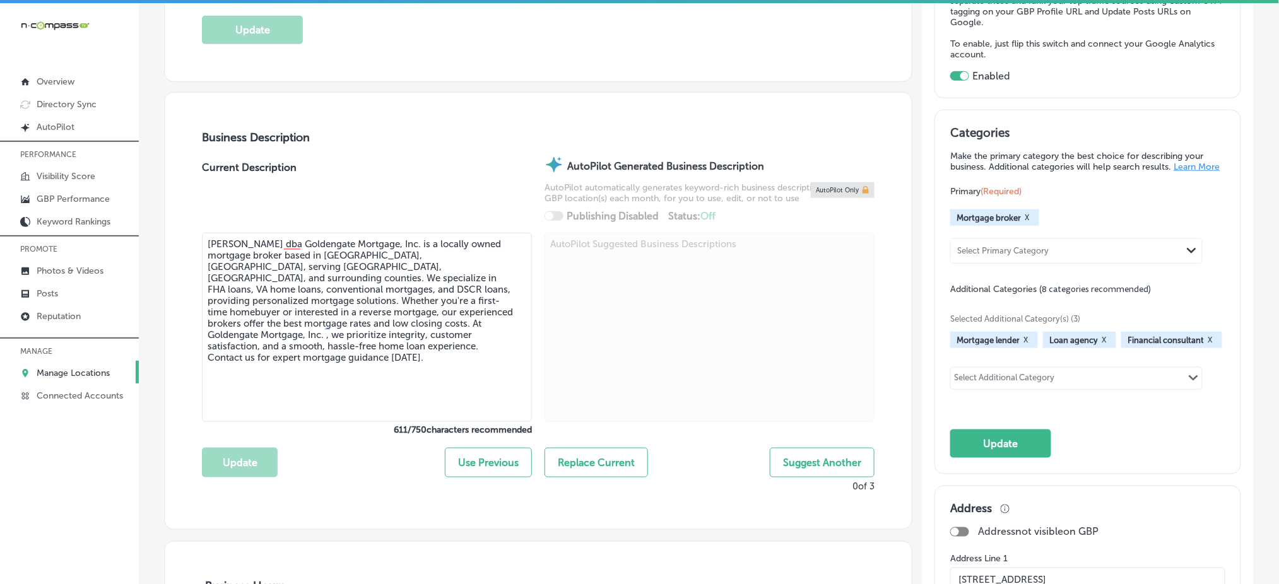
click at [1204, 345] on button "X" at bounding box center [1210, 340] width 12 height 10
click at [991, 443] on button "Update" at bounding box center [1000, 444] width 101 height 28
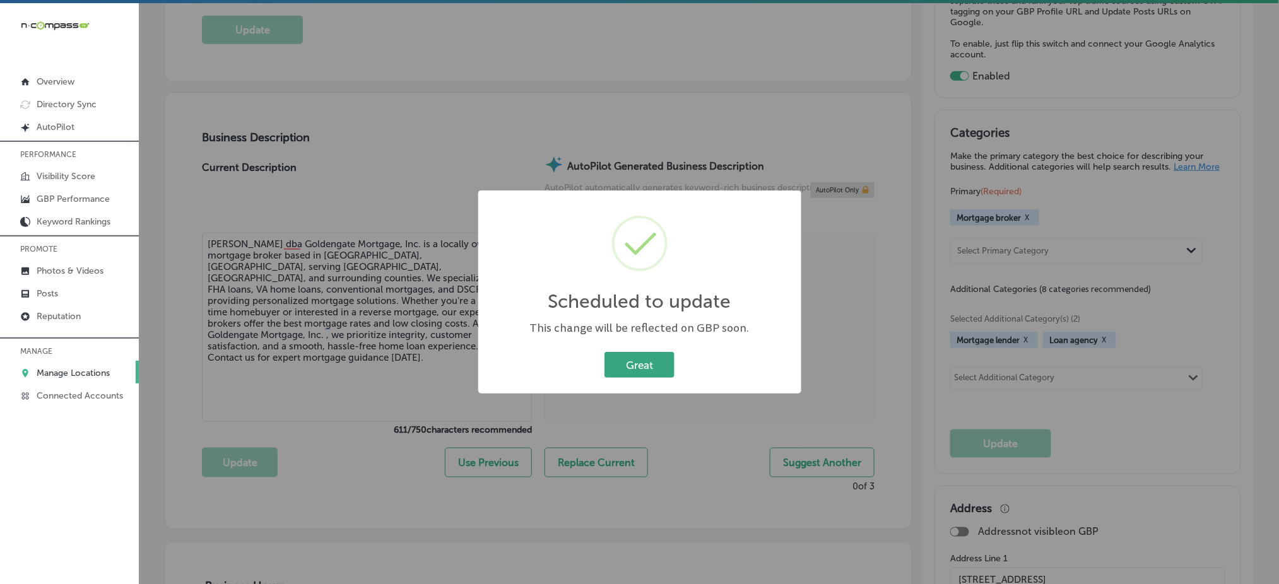
click at [635, 369] on button "Great" at bounding box center [639, 365] width 70 height 26
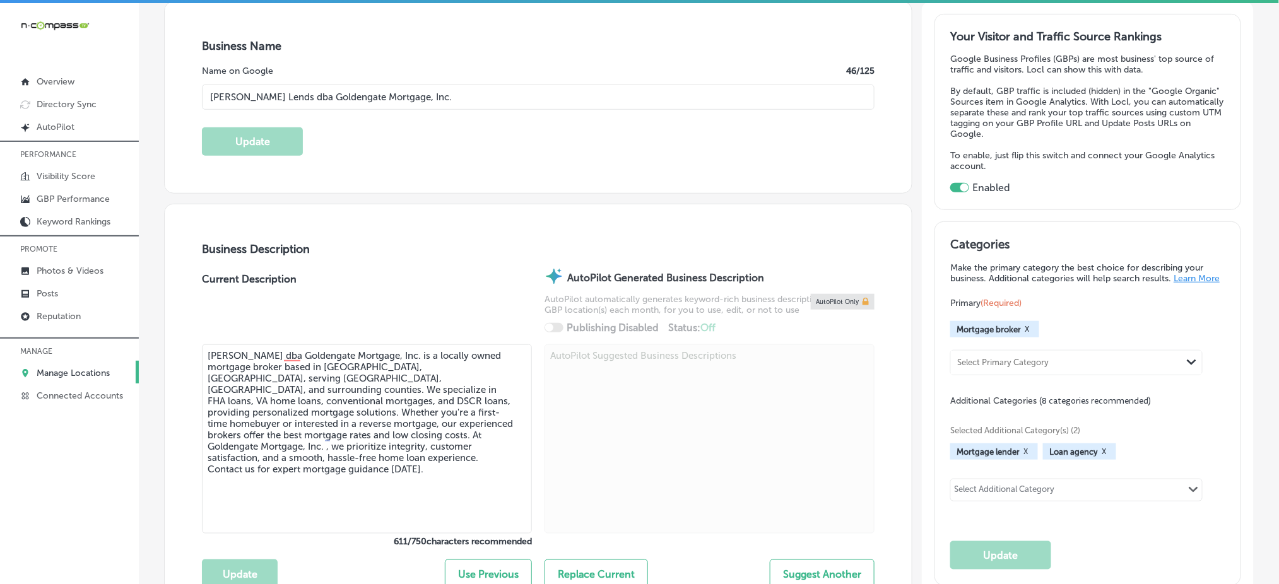
scroll to position [0, 0]
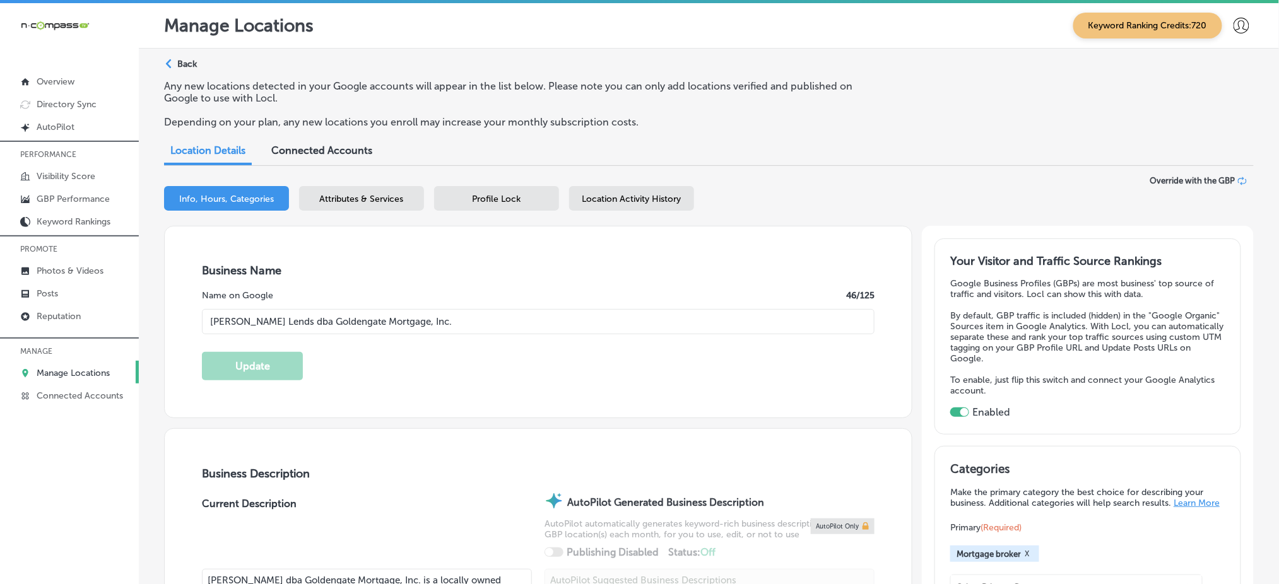
click at [372, 200] on span "Attributes & Services" at bounding box center [362, 199] width 84 height 11
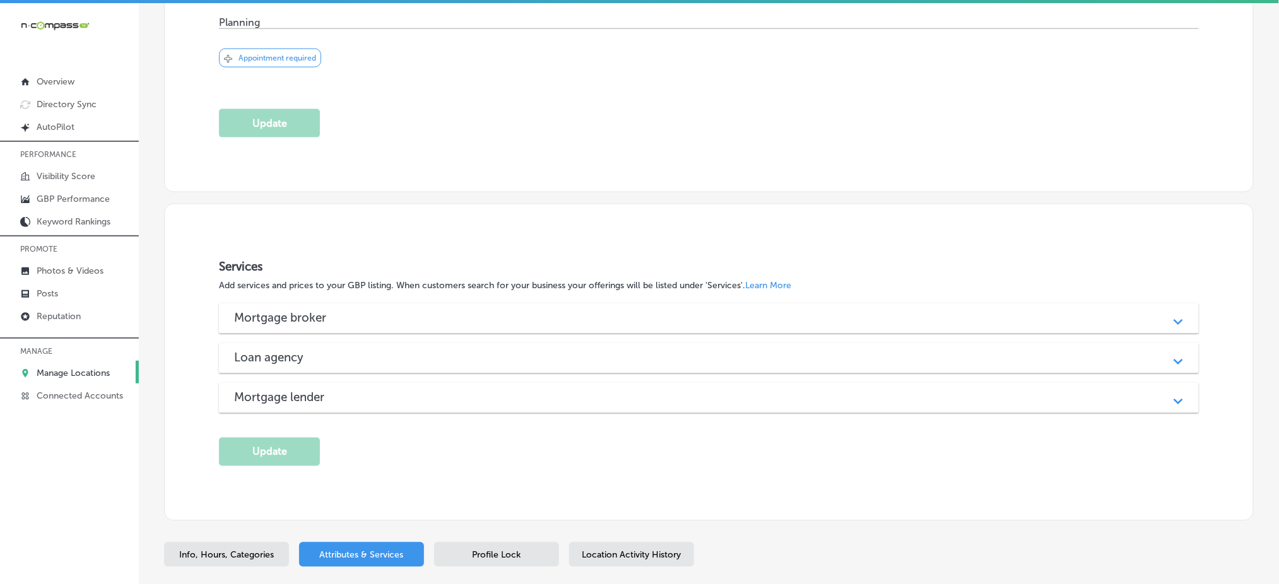
scroll to position [650, 0]
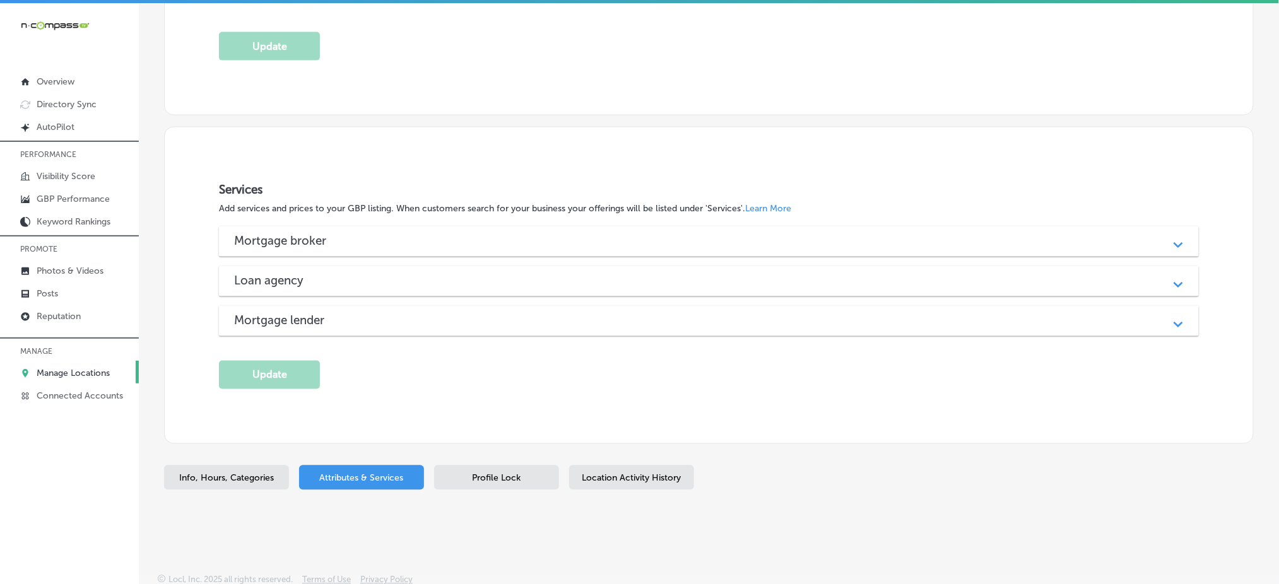
click at [331, 289] on div "Loan agency Path Created with Sketch." at bounding box center [709, 281] width 980 height 30
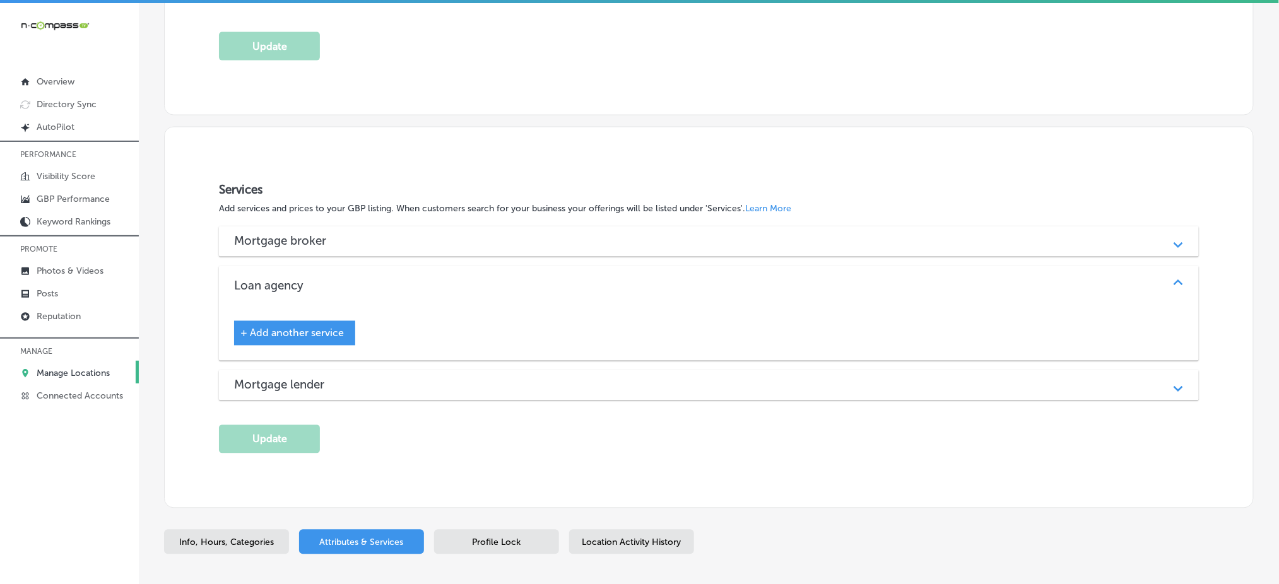
click at [339, 235] on h3 "Mortgage broker" at bounding box center [290, 241] width 112 height 15
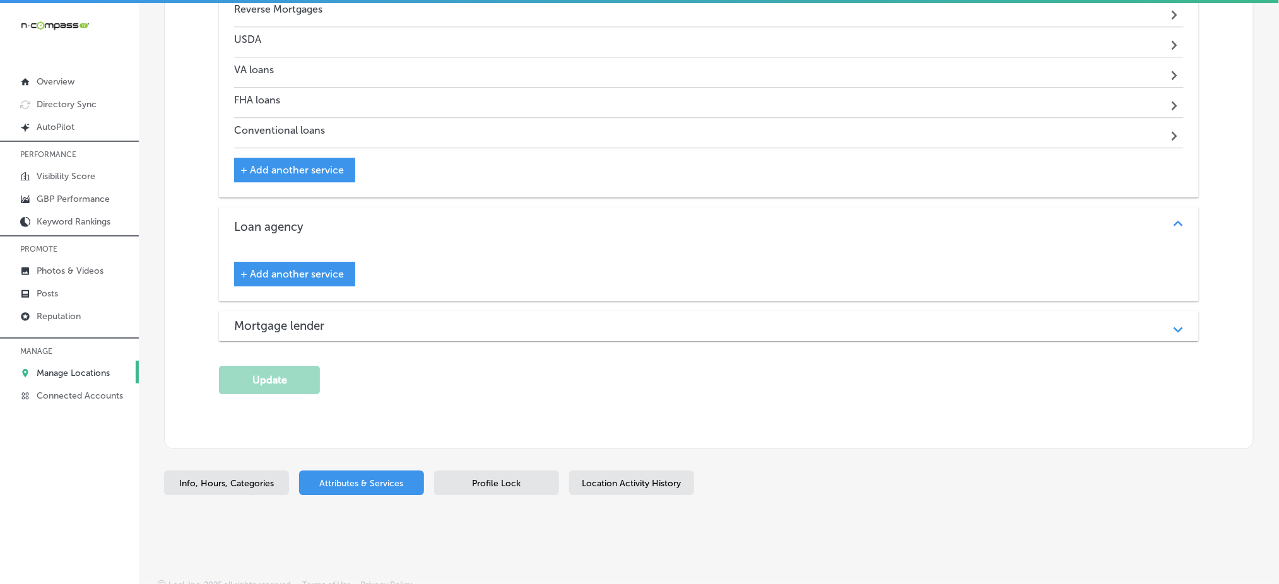
scroll to position [1266, 0]
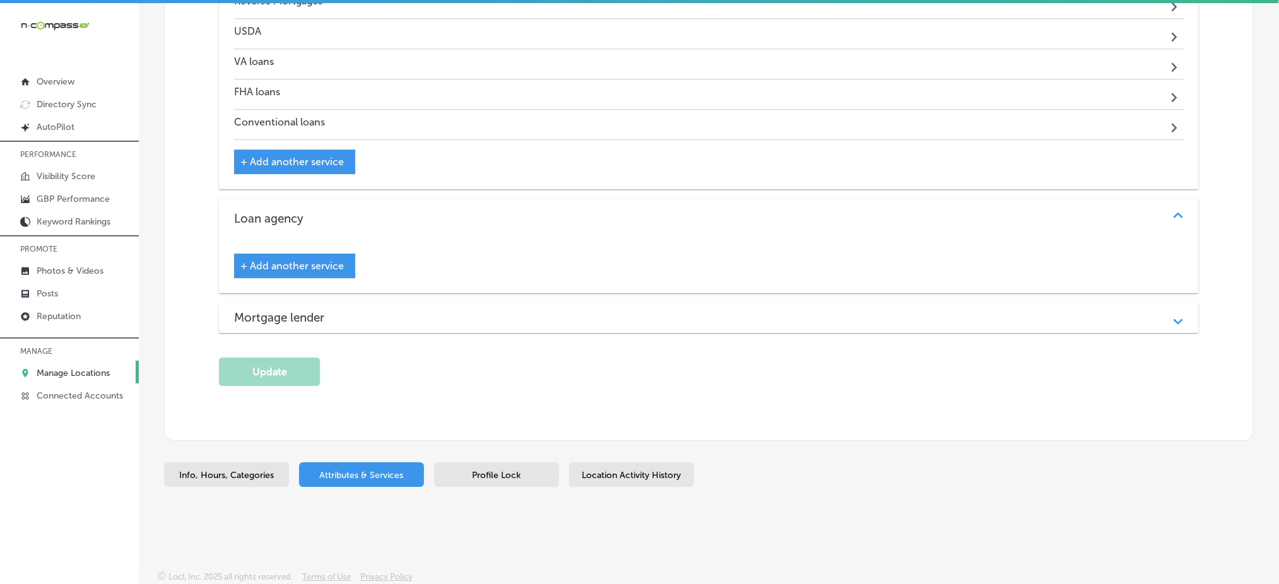
click at [333, 313] on h3 "Mortgage lender" at bounding box center [289, 317] width 110 height 15
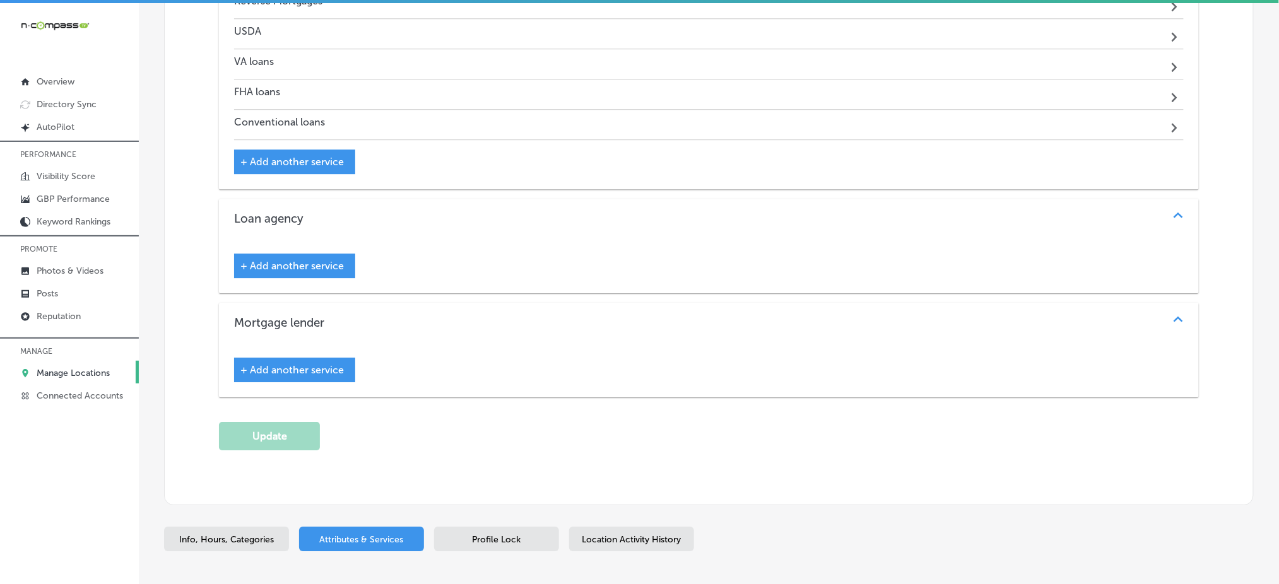
click at [225, 534] on span "Info, Hours, Categories" at bounding box center [226, 539] width 95 height 11
select select "US"
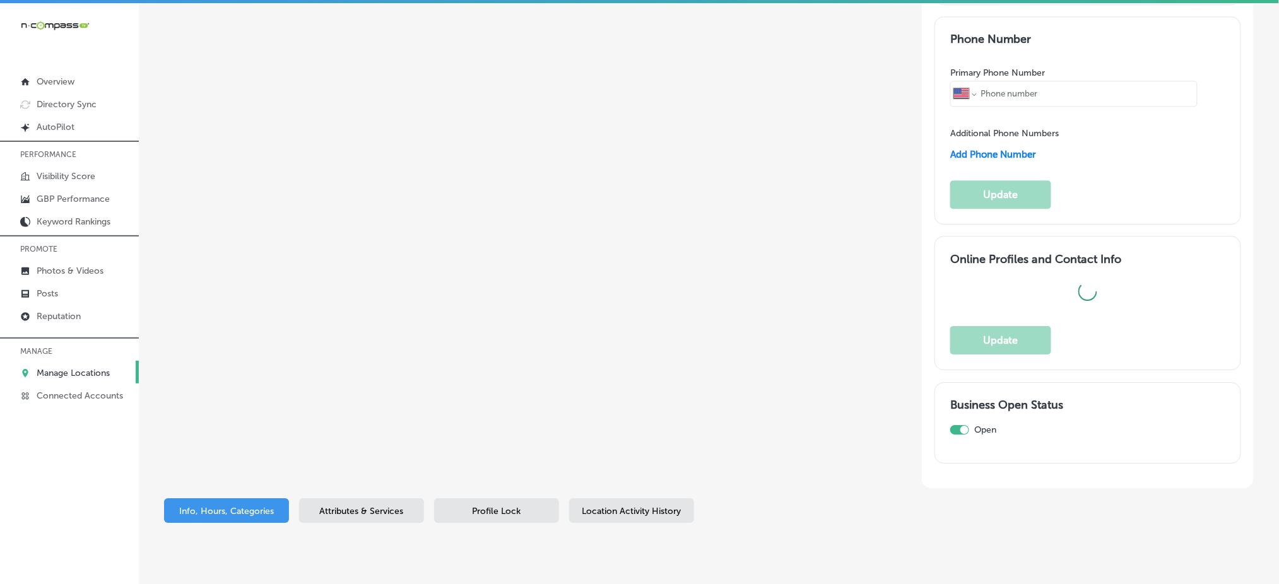
type input "Chris Marr Lends dba Goldengate Mortgage, Inc."
checkbox input "false"
type input "3102 Millwood Ave"
type input "Columbia"
type input "29205"
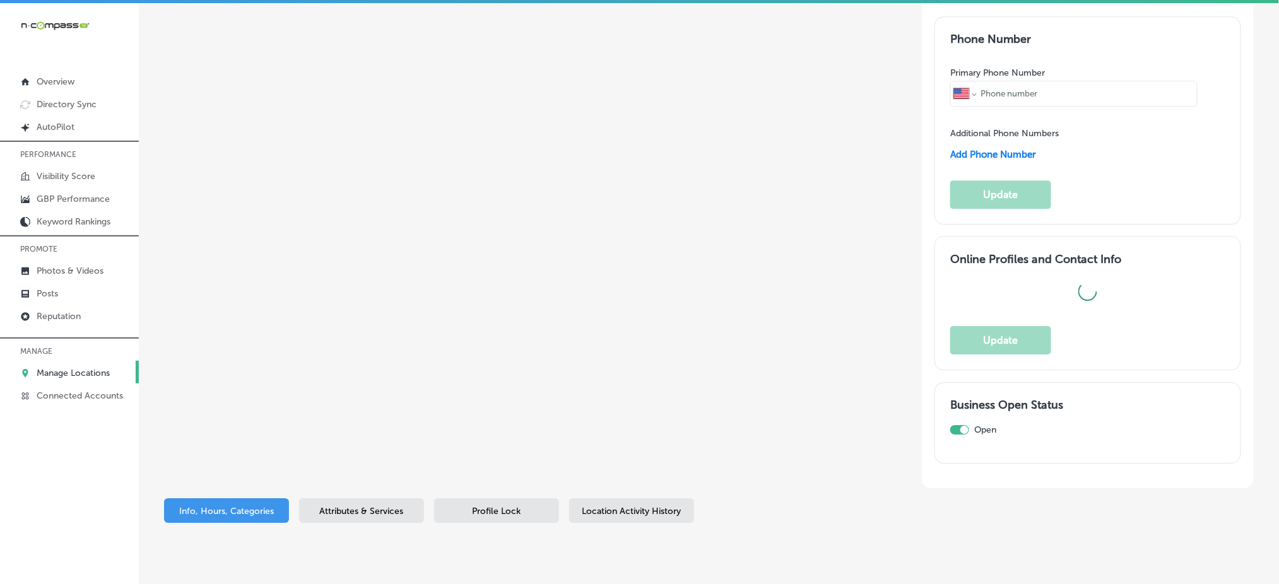
type input "US"
type textarea "Chris Marr Lends dba Goldengate Mortgage, Inc. is a locally owned mortgage brok…"
type input "https://ggmortgage.com/loan-officers/"
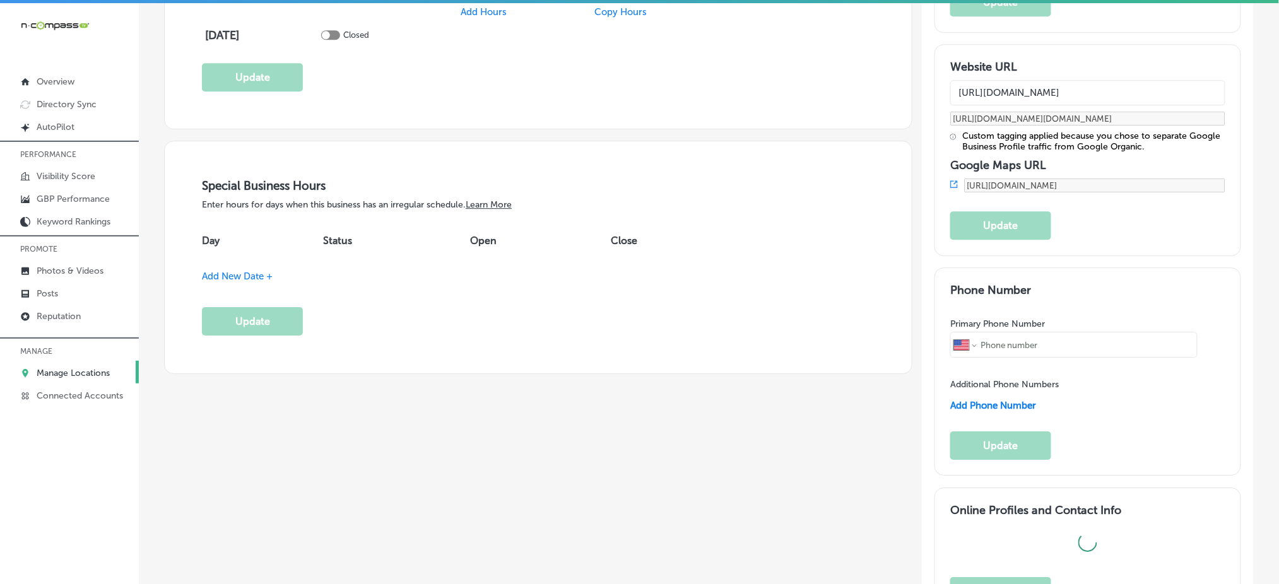
checkbox input "true"
type input "+1 803 543 8762"
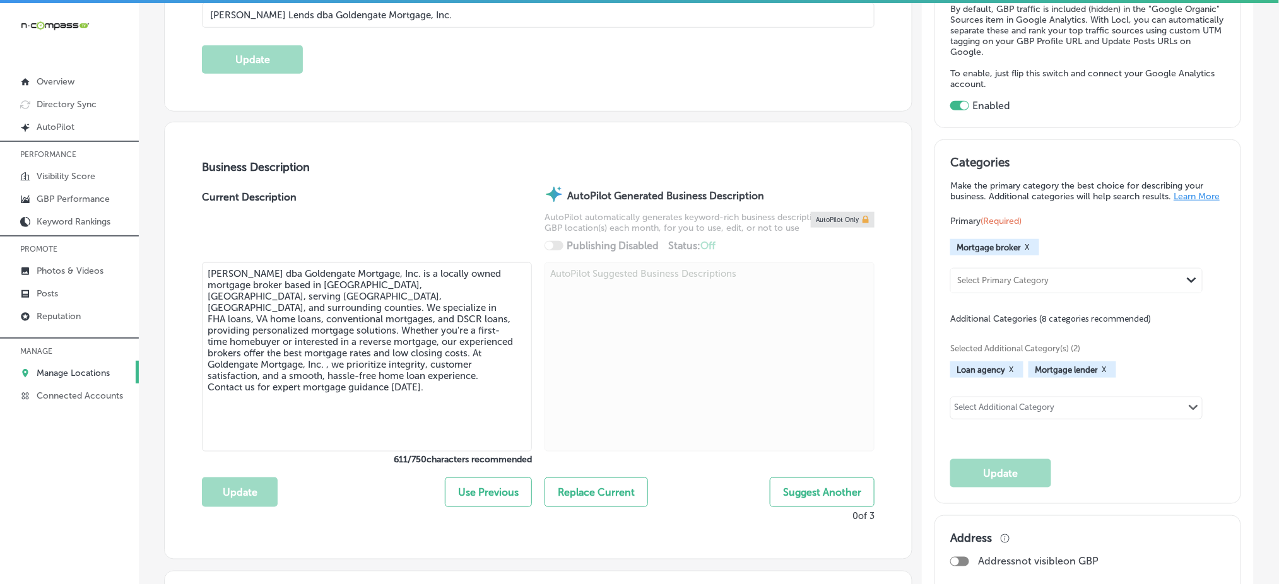
scroll to position [257, 0]
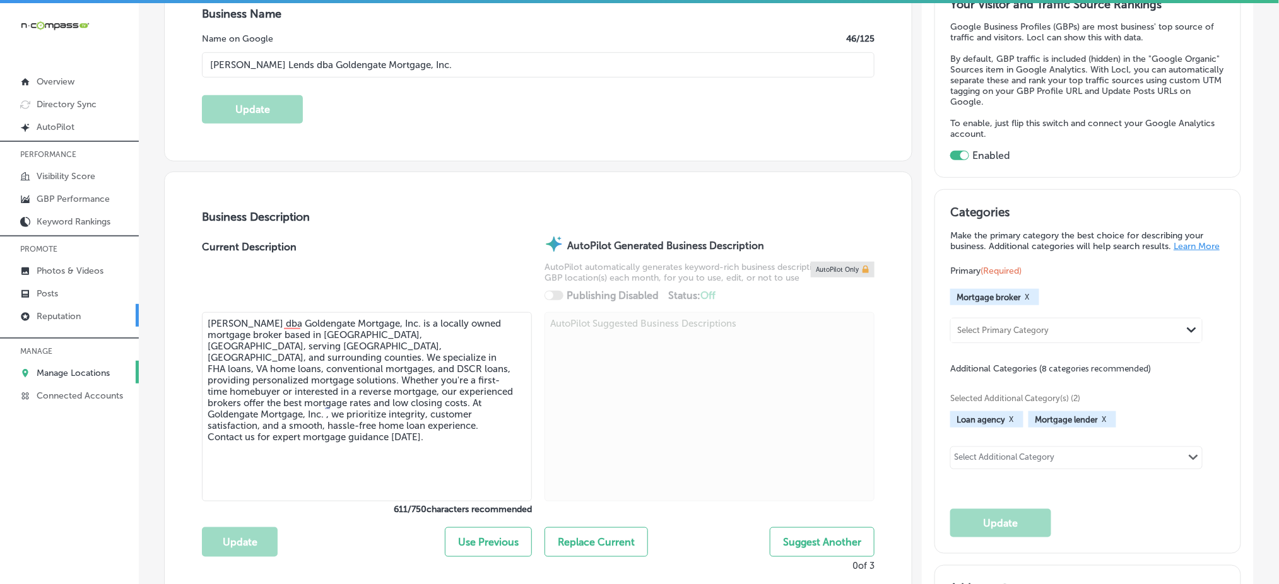
click at [50, 304] on link "Reputation" at bounding box center [69, 315] width 139 height 23
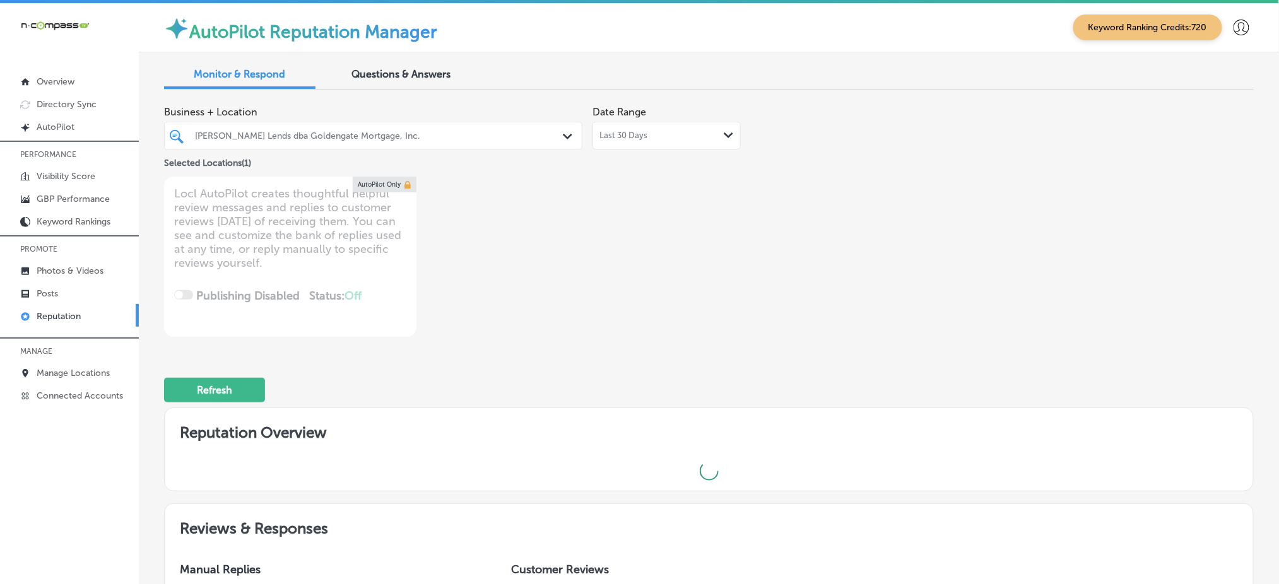
type textarea "x"
